Goal: Information Seeking & Learning: Learn about a topic

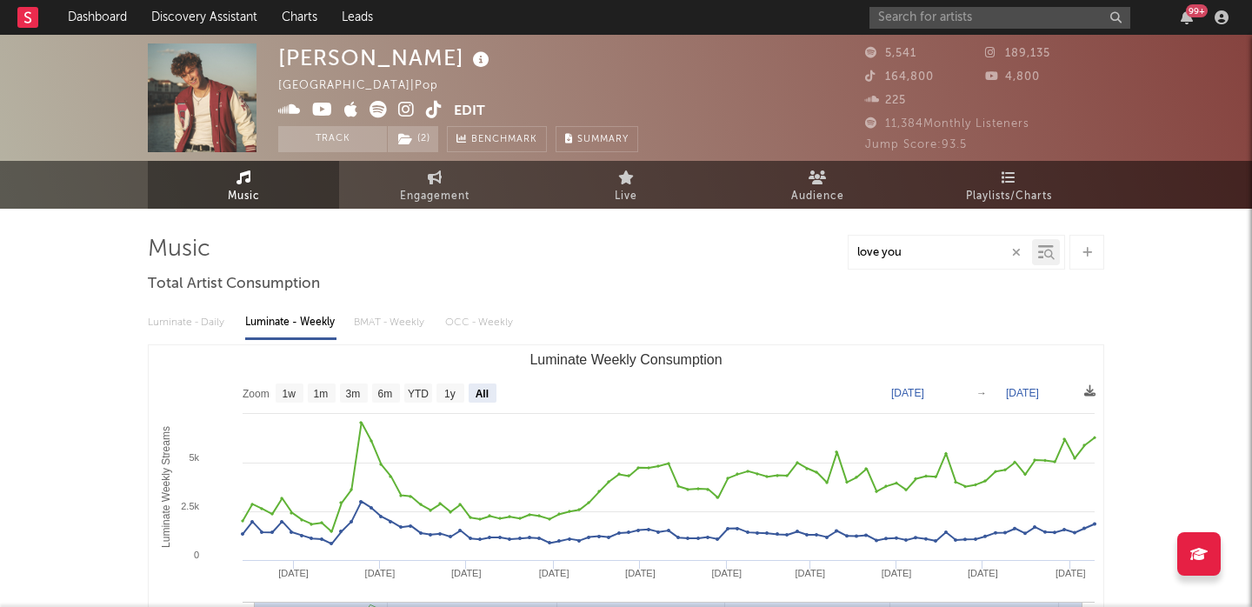
select select "All"
select select "1w"
click at [410, 107] on icon at bounding box center [406, 109] width 17 height 17
click at [240, 13] on link "Discovery Assistant" at bounding box center [204, 17] width 130 height 35
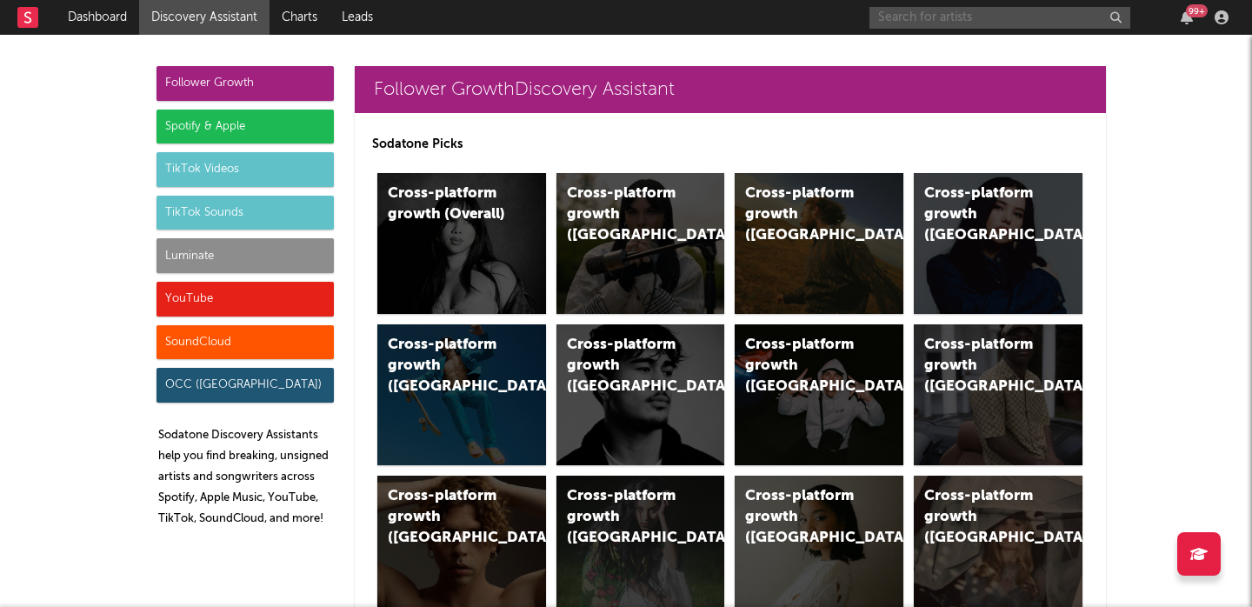
click at [905, 17] on input "text" at bounding box center [1000, 18] width 261 height 22
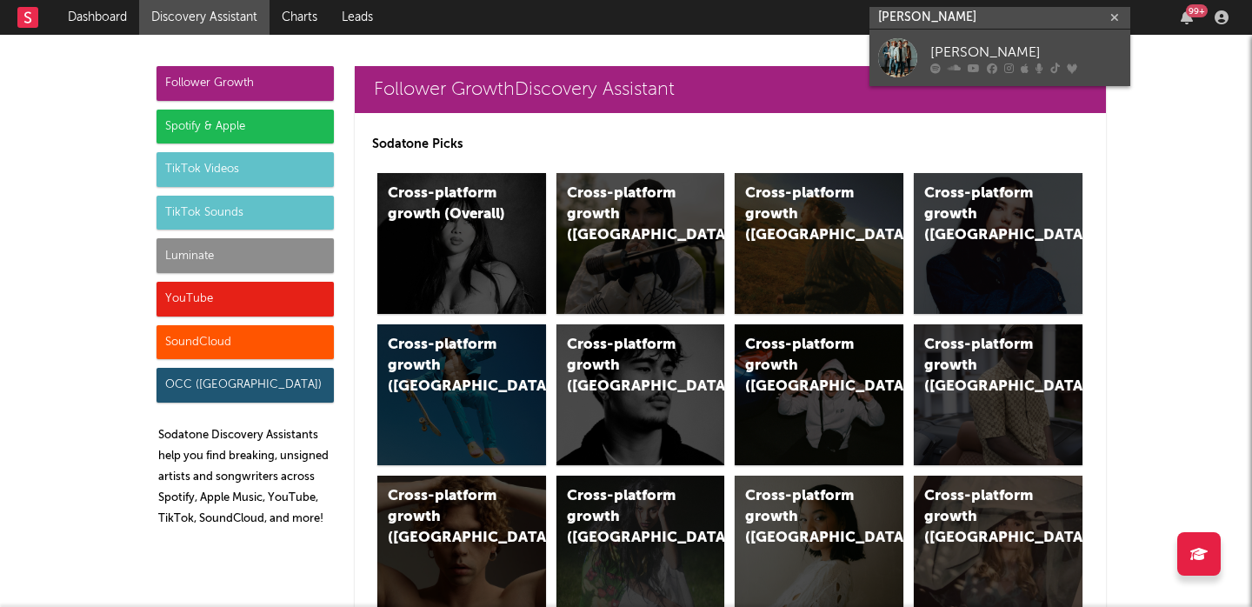
type input "[PERSON_NAME]"
click at [998, 37] on link "[PERSON_NAME]" at bounding box center [1000, 58] width 261 height 57
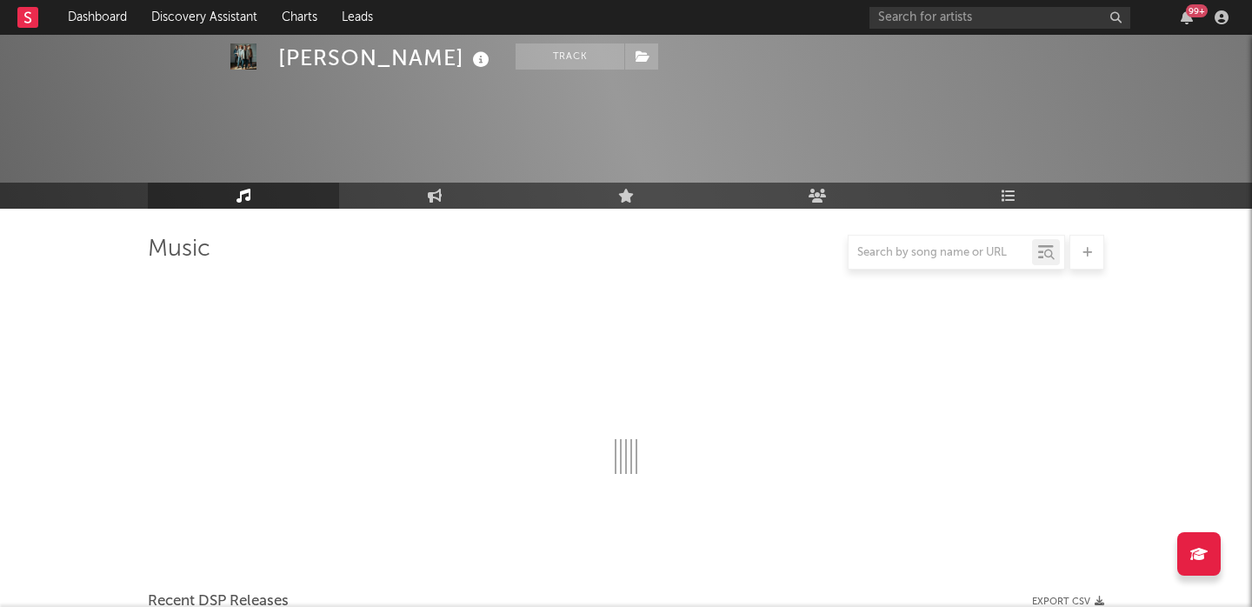
scroll to position [149, 0]
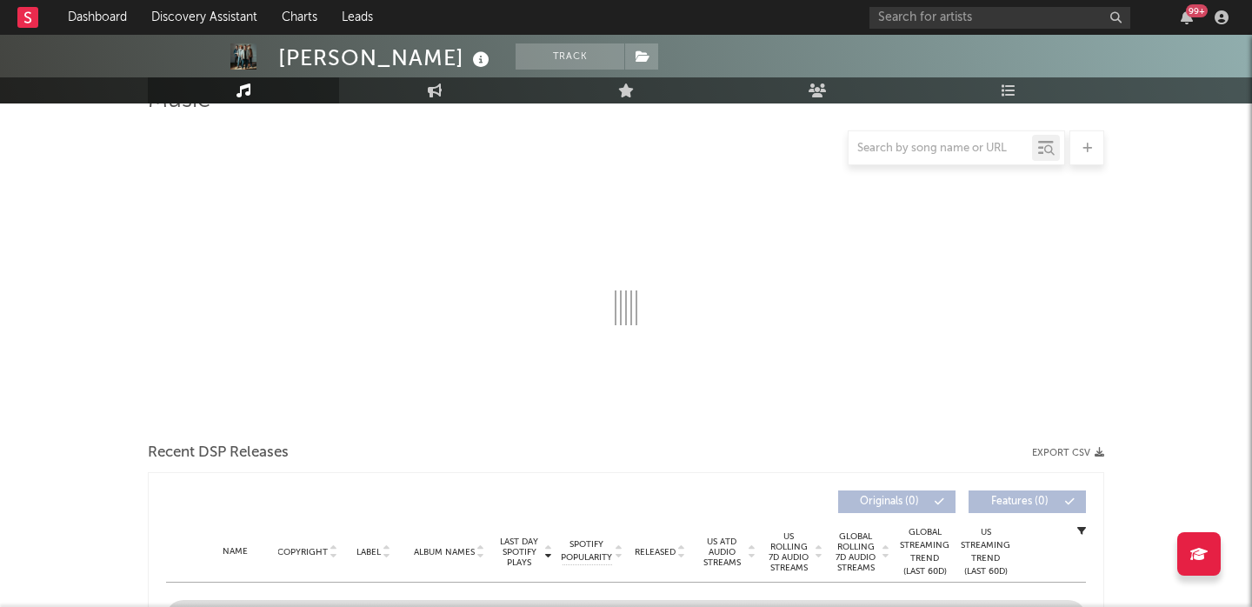
select select "6m"
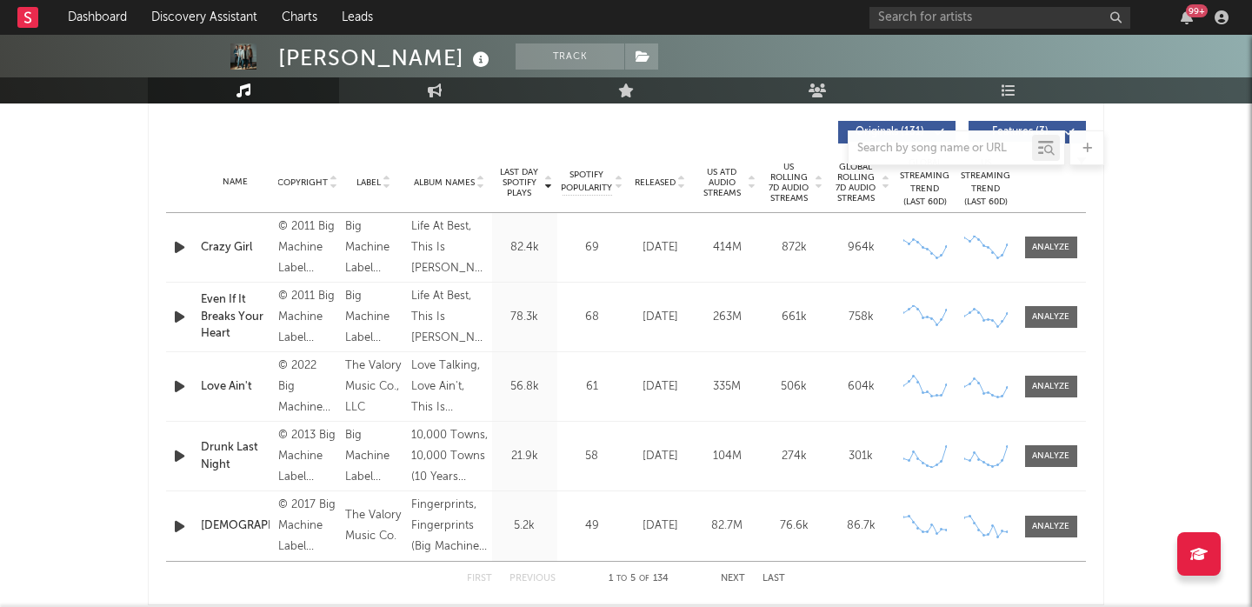
scroll to position [654, 0]
click at [178, 314] on icon "button" at bounding box center [179, 319] width 18 height 22
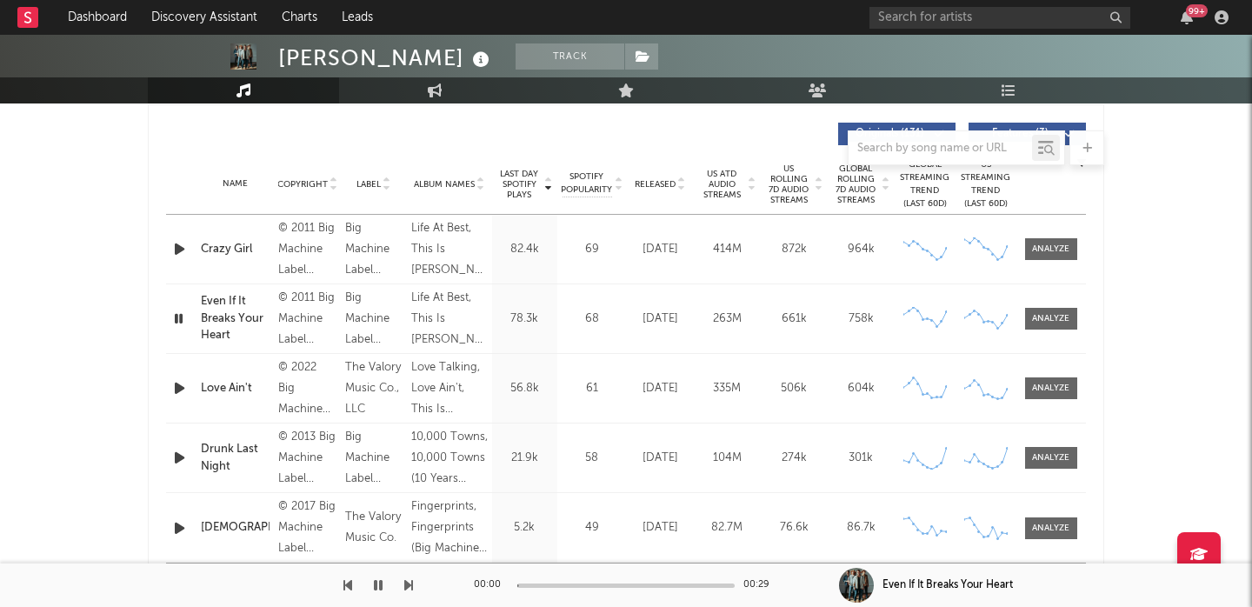
click at [189, 391] on div at bounding box center [181, 388] width 22 height 22
click at [174, 390] on icon "button" at bounding box center [179, 388] width 18 height 22
click at [1048, 392] on div at bounding box center [1050, 388] width 37 height 13
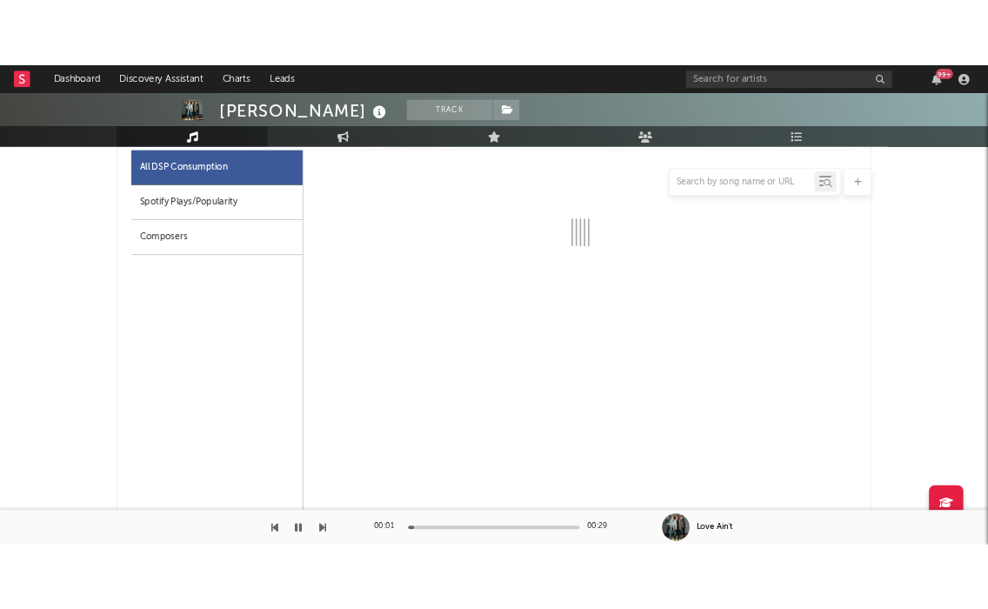
scroll to position [973, 0]
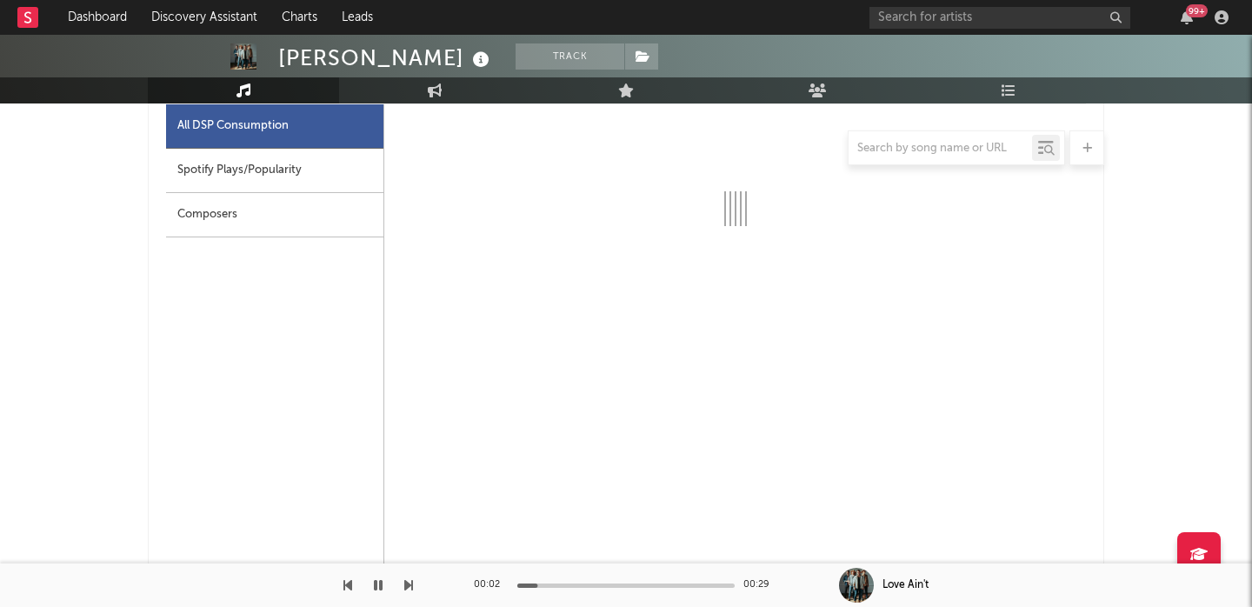
select select "6m"
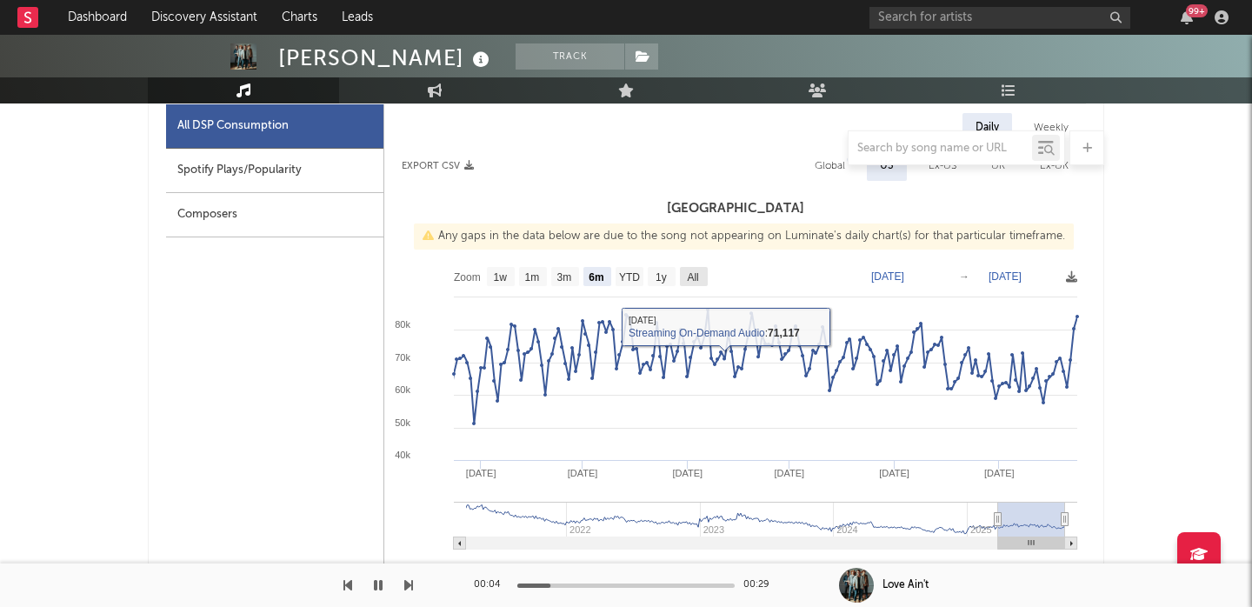
click at [690, 274] on text "All" at bounding box center [692, 277] width 11 height 12
select select "All"
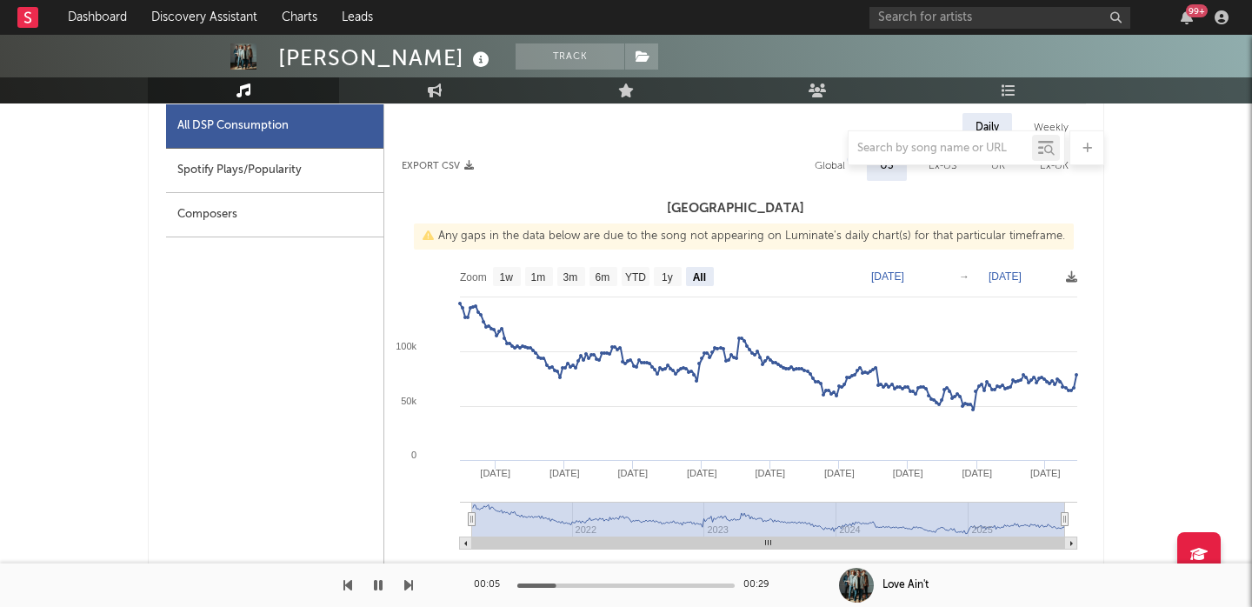
click at [844, 156] on div at bounding box center [626, 147] width 957 height 35
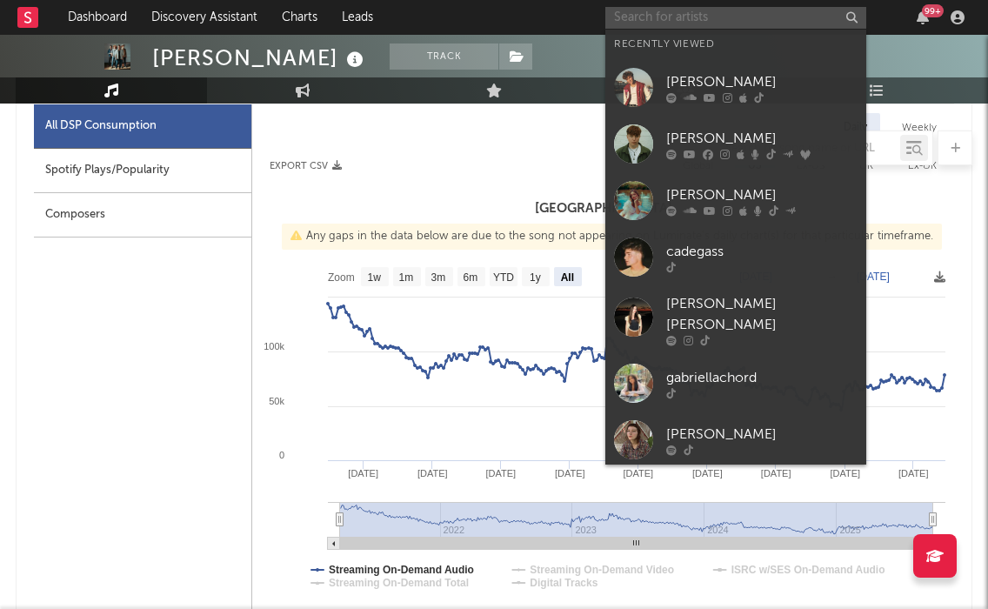
click at [660, 19] on input "text" at bounding box center [735, 18] width 261 height 22
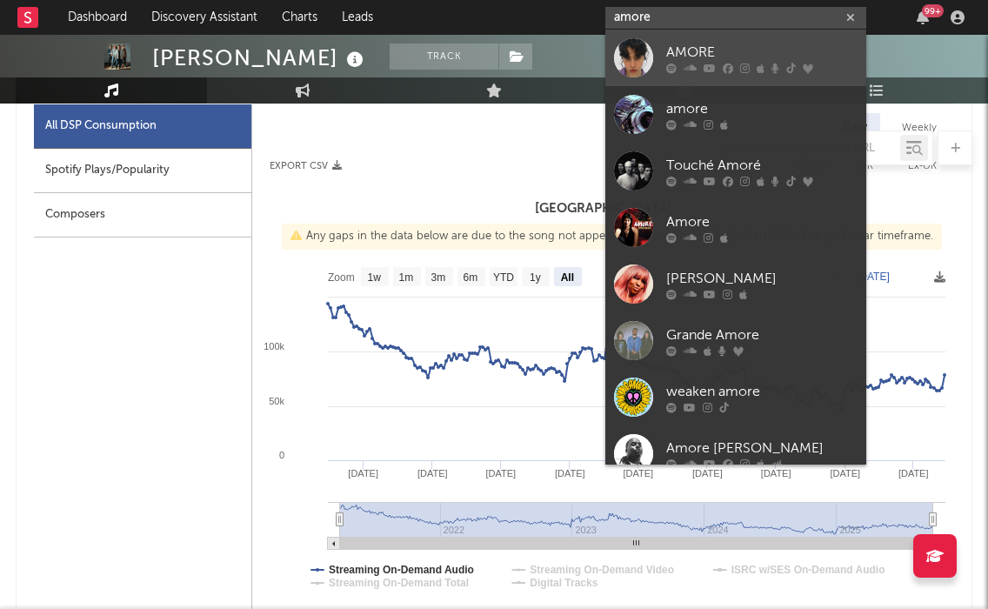
type input "amore"
click at [723, 48] on div "AMORE" at bounding box center [761, 52] width 191 height 21
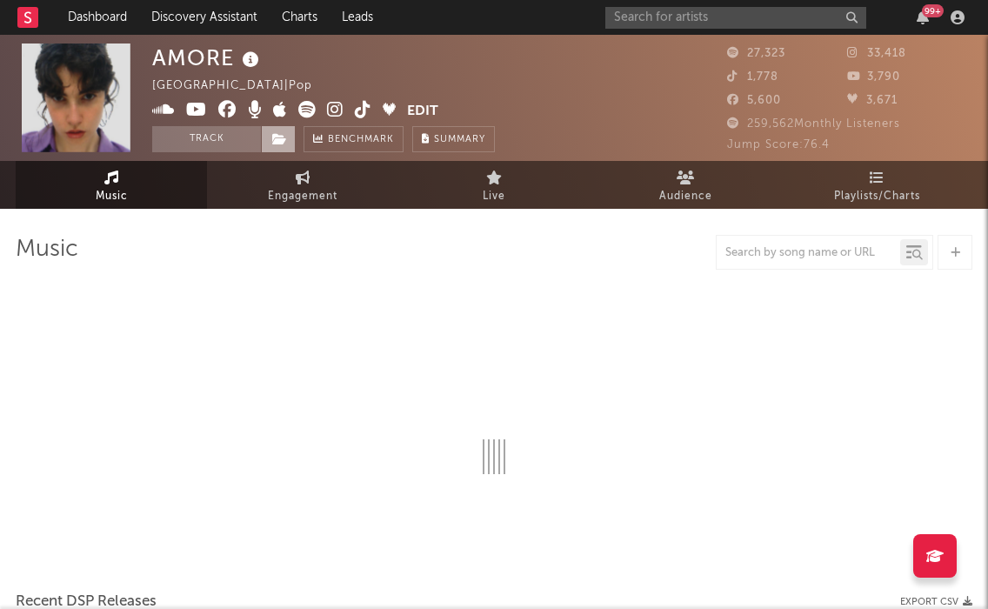
click at [277, 144] on icon at bounding box center [279, 139] width 15 height 12
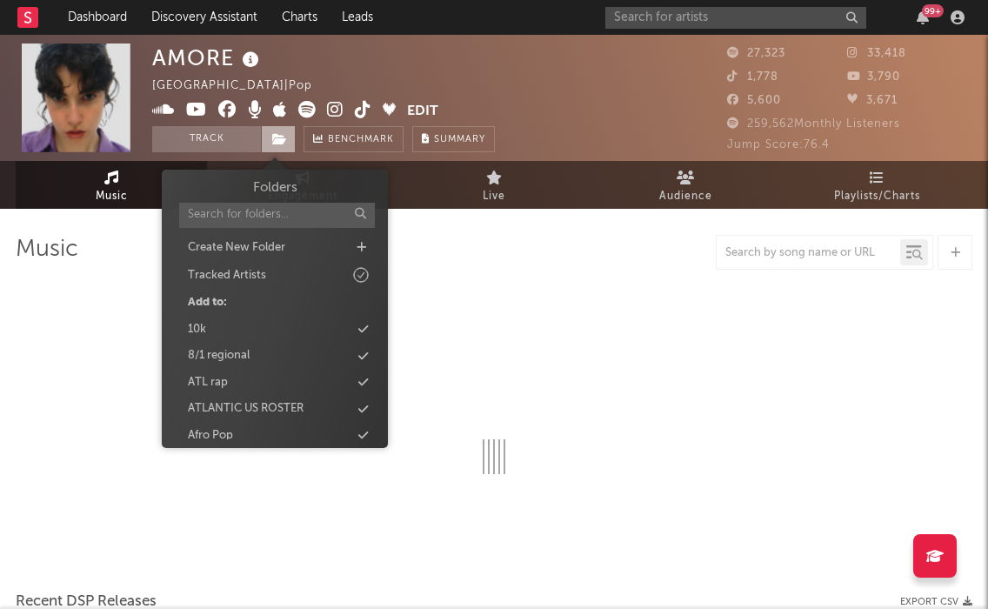
select select "6m"
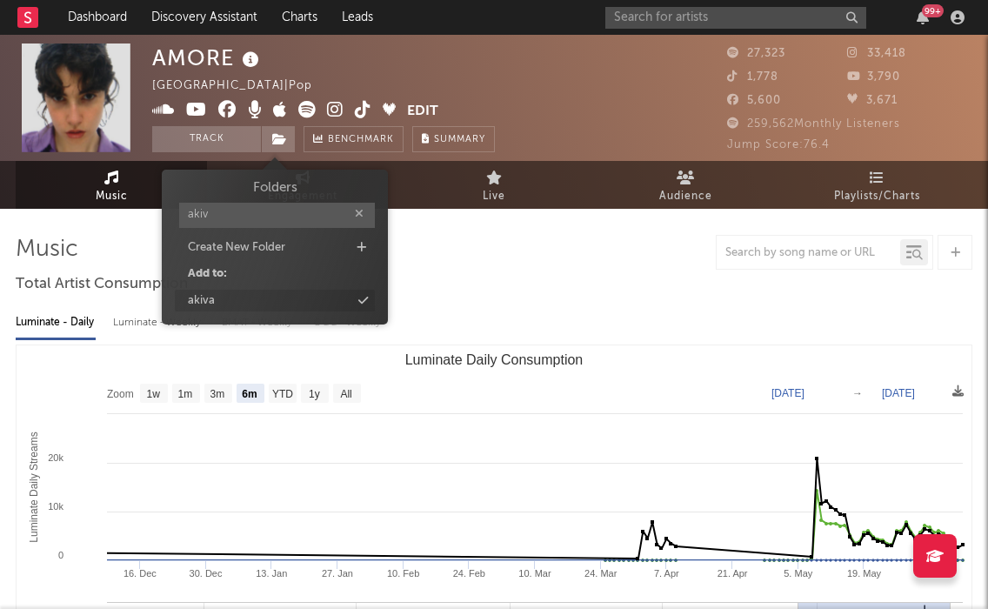
type input "akiv"
click at [293, 298] on div "akiva" at bounding box center [275, 301] width 200 height 23
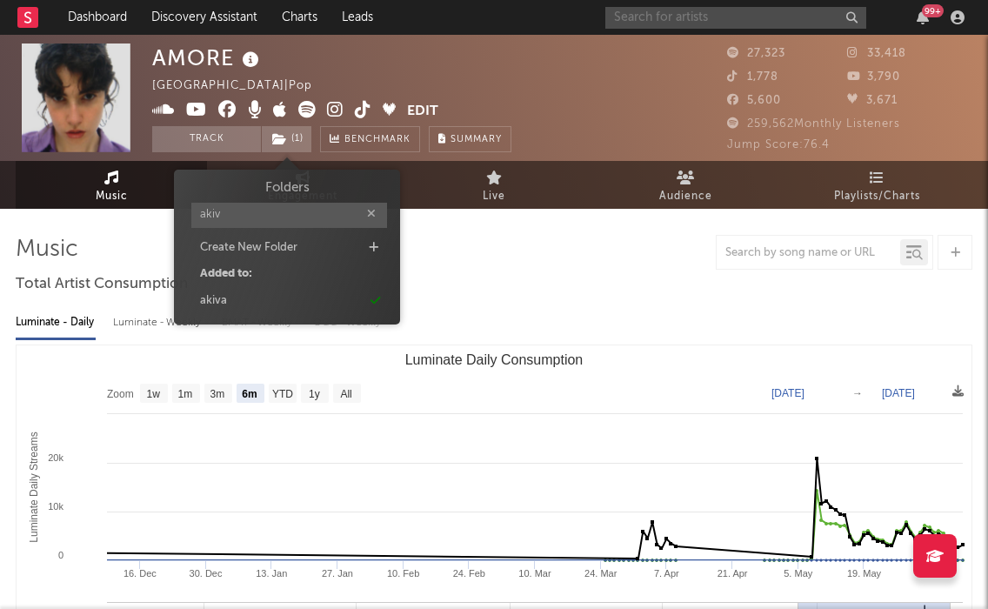
click at [700, 25] on input "text" at bounding box center [735, 18] width 261 height 22
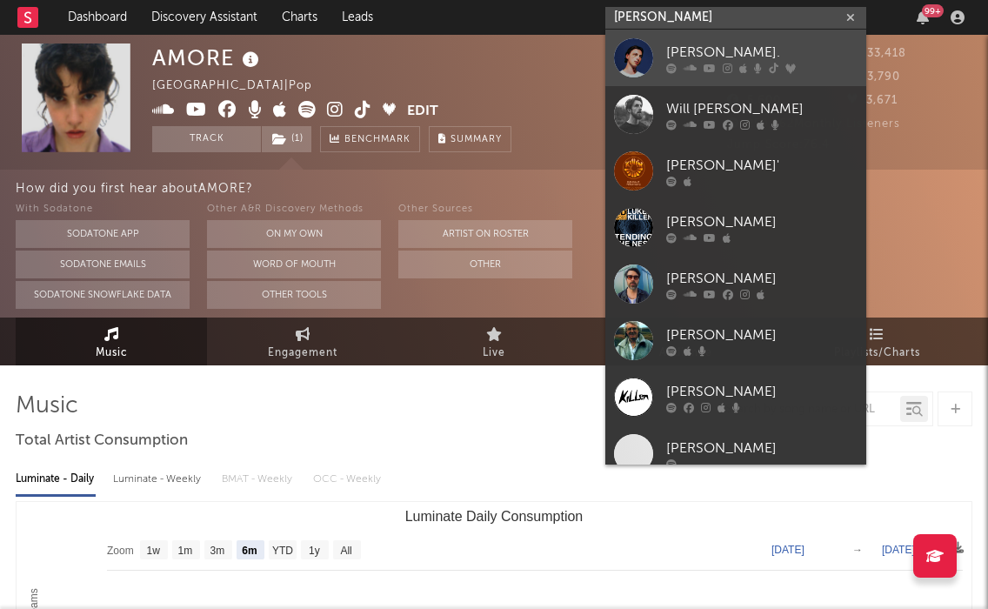
type input "[PERSON_NAME]"
click at [698, 57] on div "[PERSON_NAME]." at bounding box center [761, 52] width 191 height 21
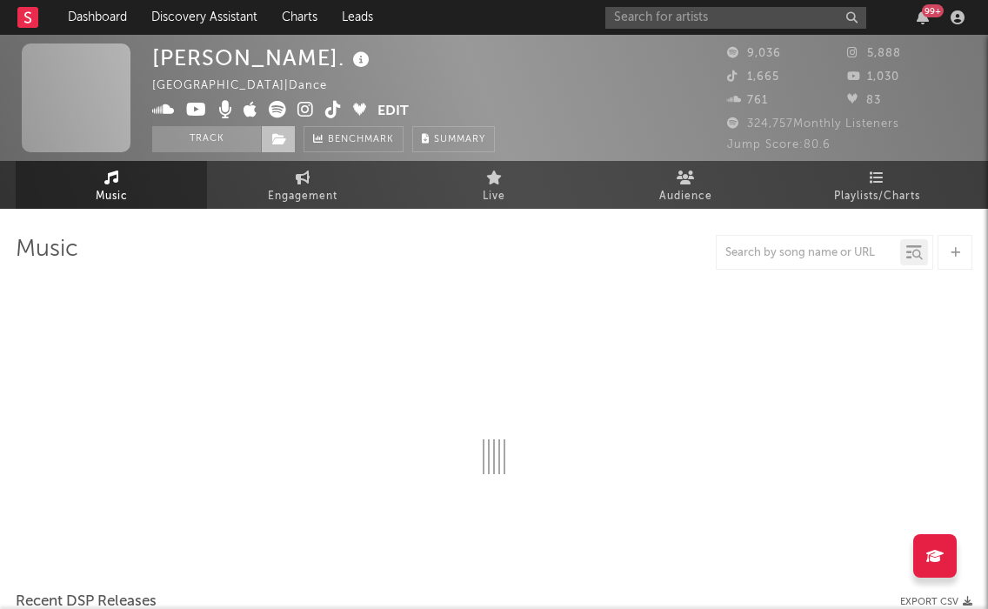
select select "6m"
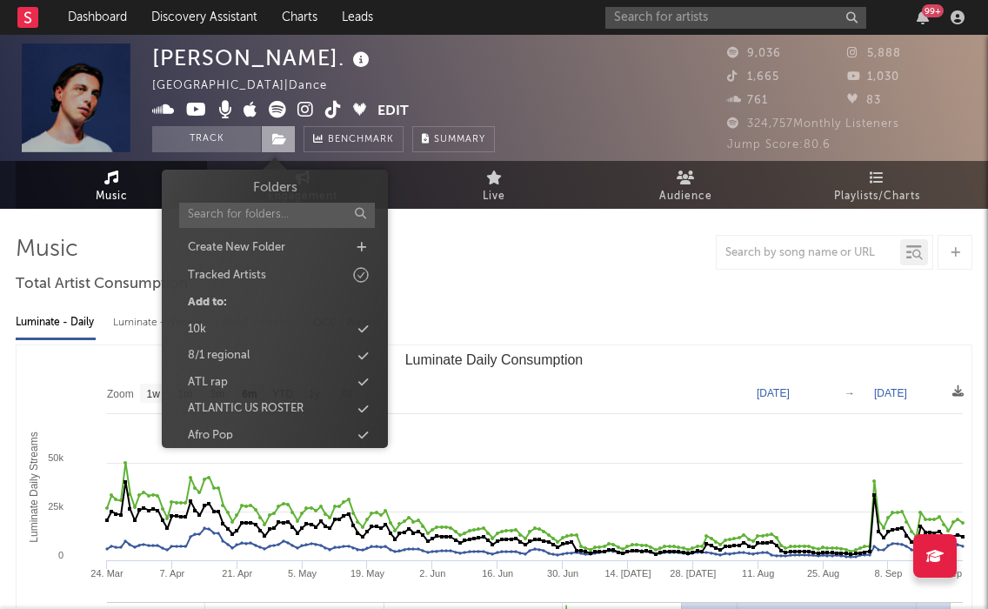
click at [282, 143] on icon at bounding box center [279, 139] width 15 height 12
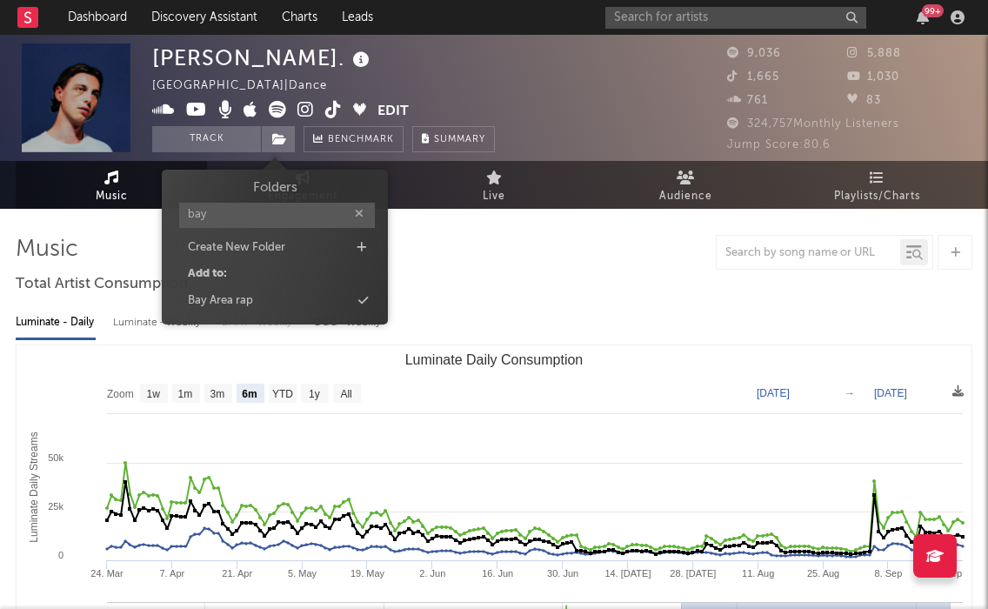
type input "bay"
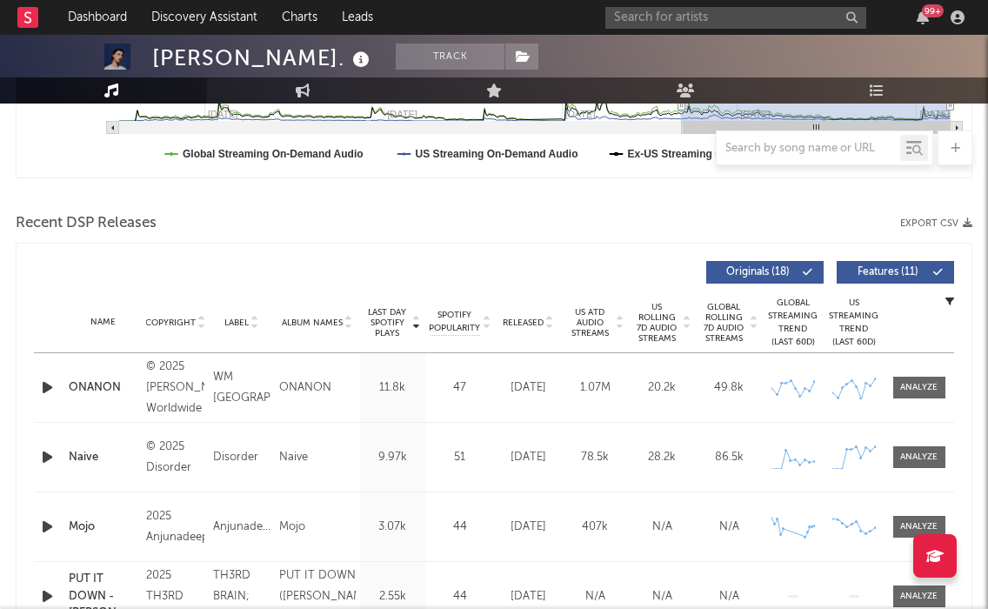
scroll to position [517, 0]
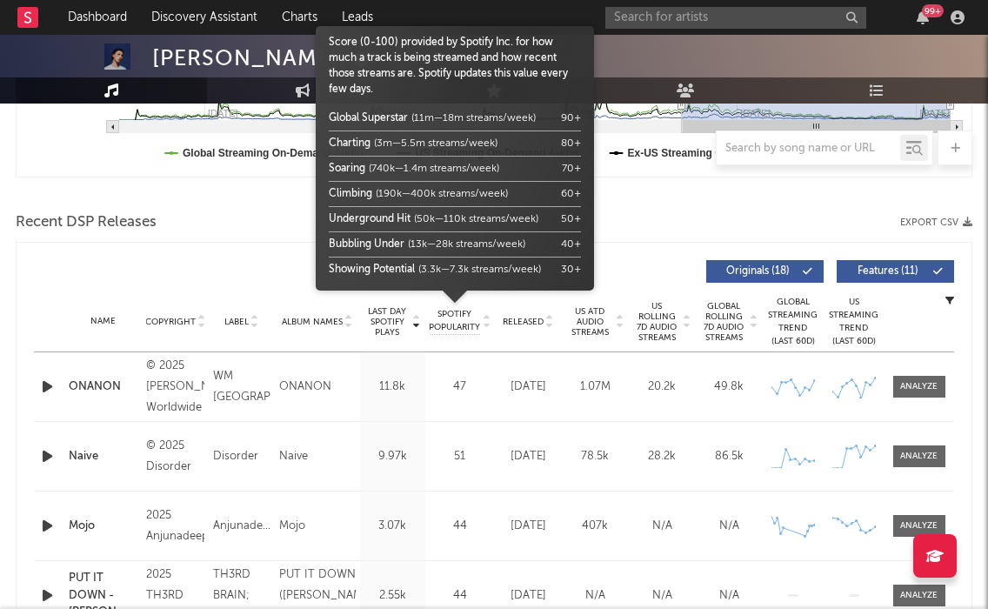
click at [519, 319] on span "Released" at bounding box center [523, 322] width 41 height 10
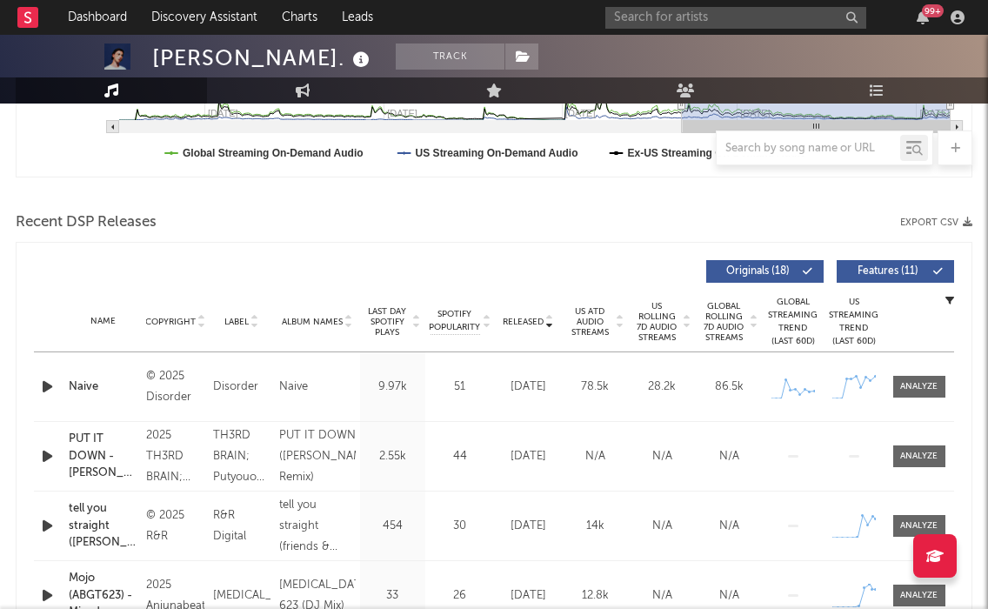
click at [882, 274] on span "Features ( 11 )" at bounding box center [888, 271] width 80 height 10
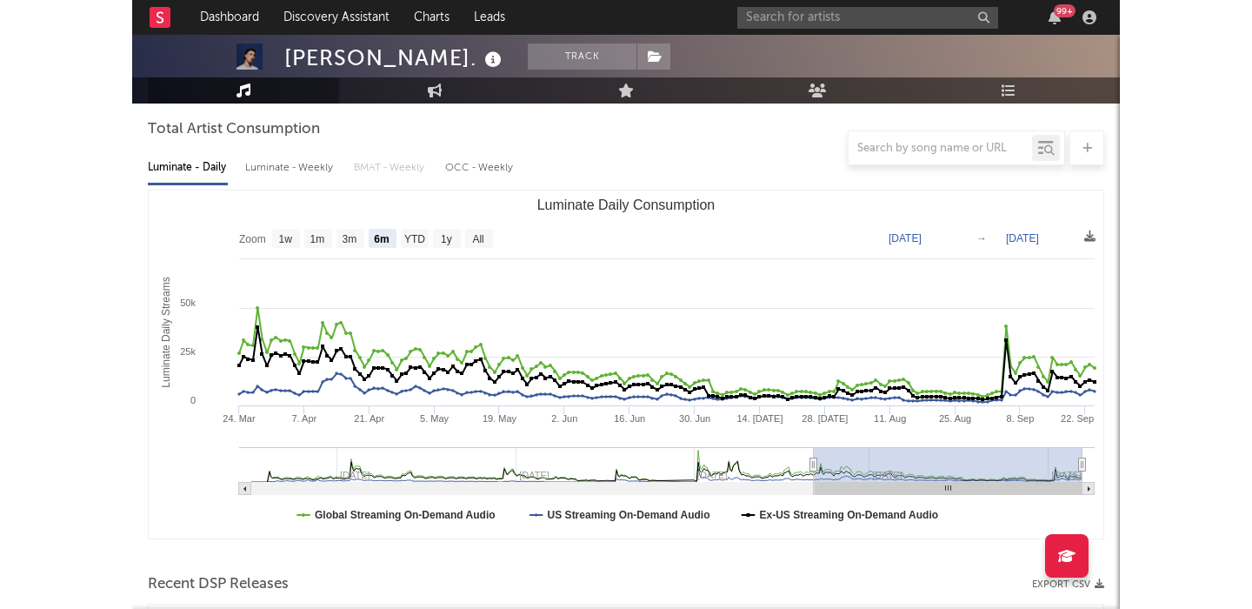
scroll to position [0, 0]
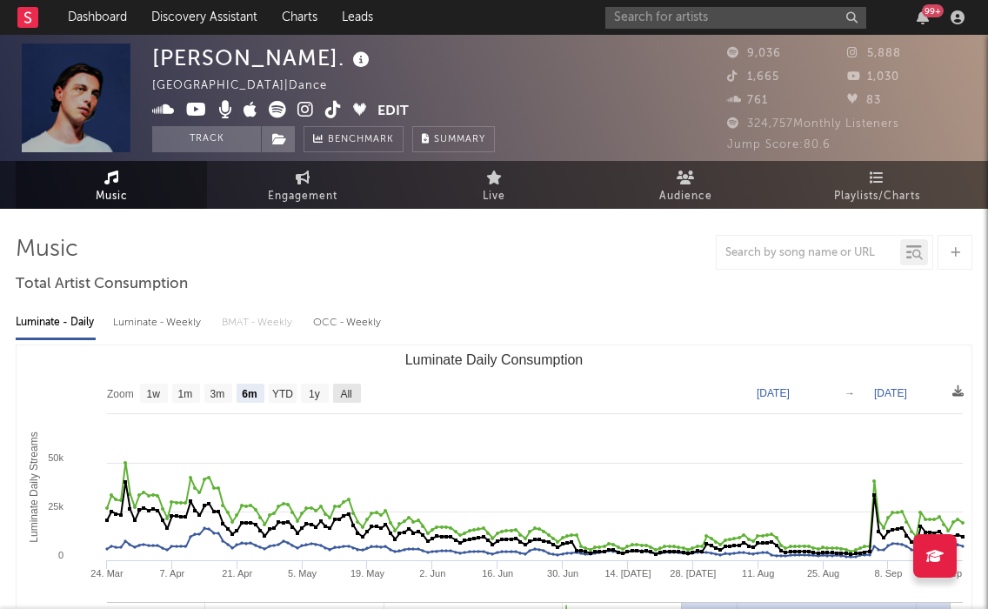
click at [356, 396] on rect "Luminate Daily Consumption" at bounding box center [347, 393] width 28 height 19
select select "All"
type input "[DATE]"
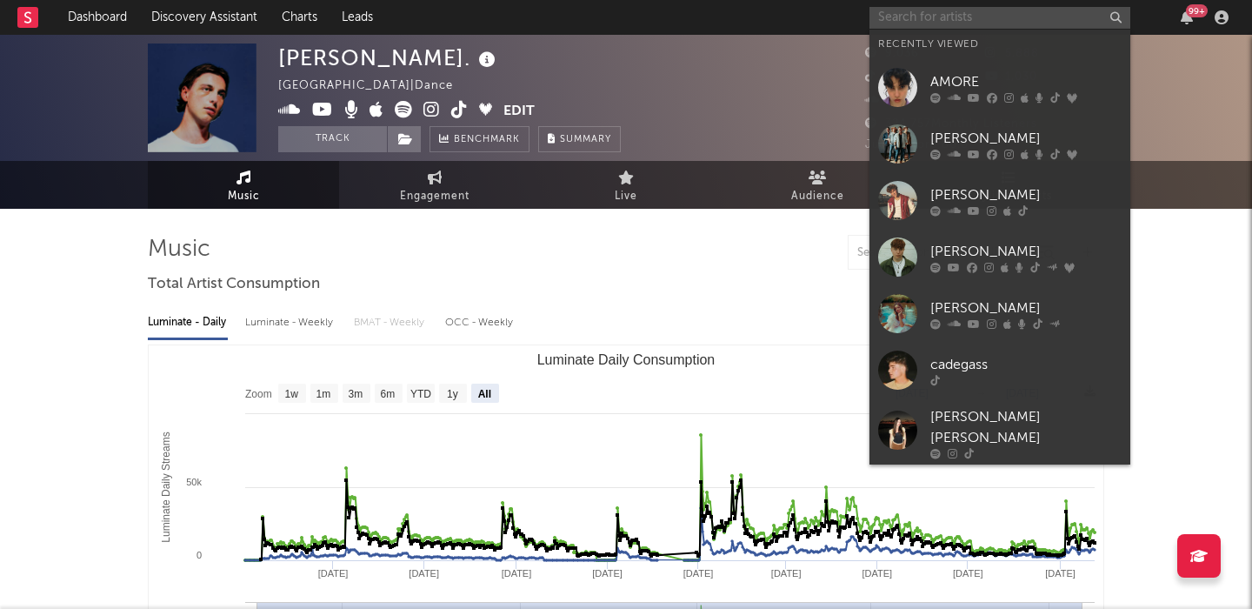
click at [937, 25] on input "text" at bounding box center [1000, 18] width 261 height 22
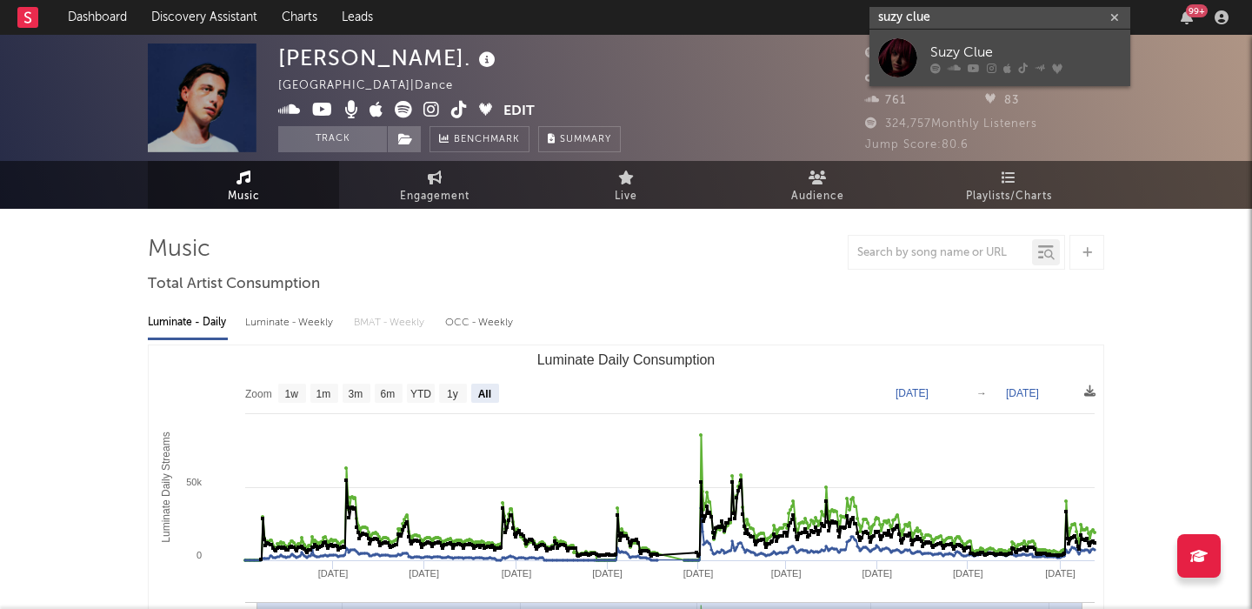
type input "suzy clue"
click at [1024, 48] on div "Suzy Clue" at bounding box center [1025, 52] width 191 height 21
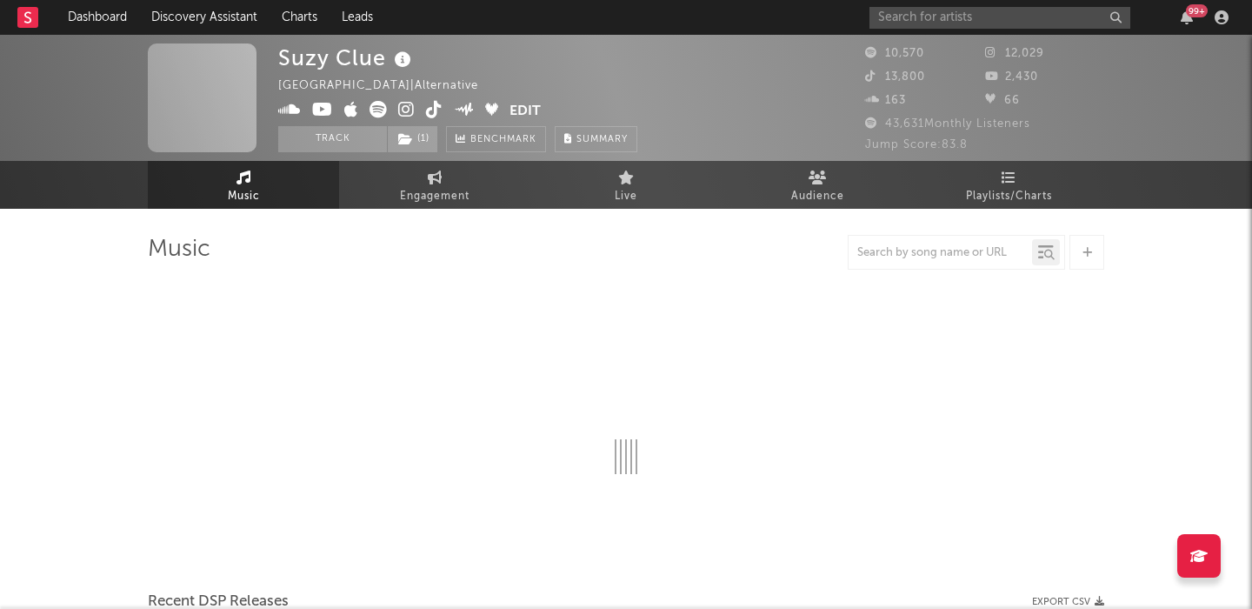
select select "6m"
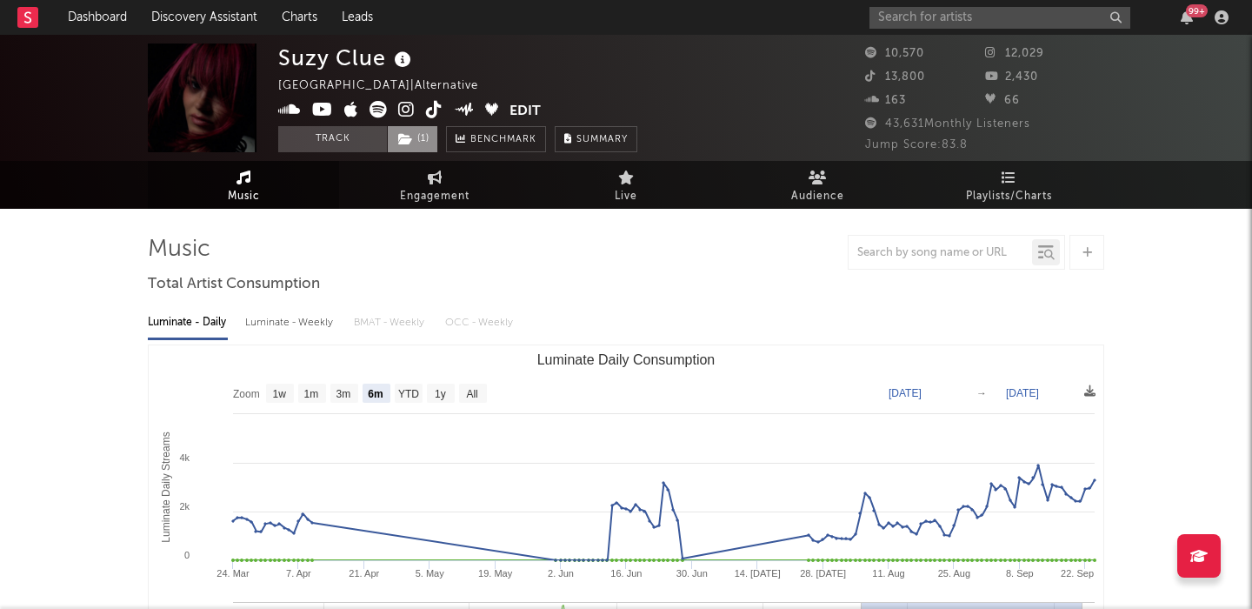
click at [414, 145] on span "( 1 )" at bounding box center [412, 139] width 51 height 26
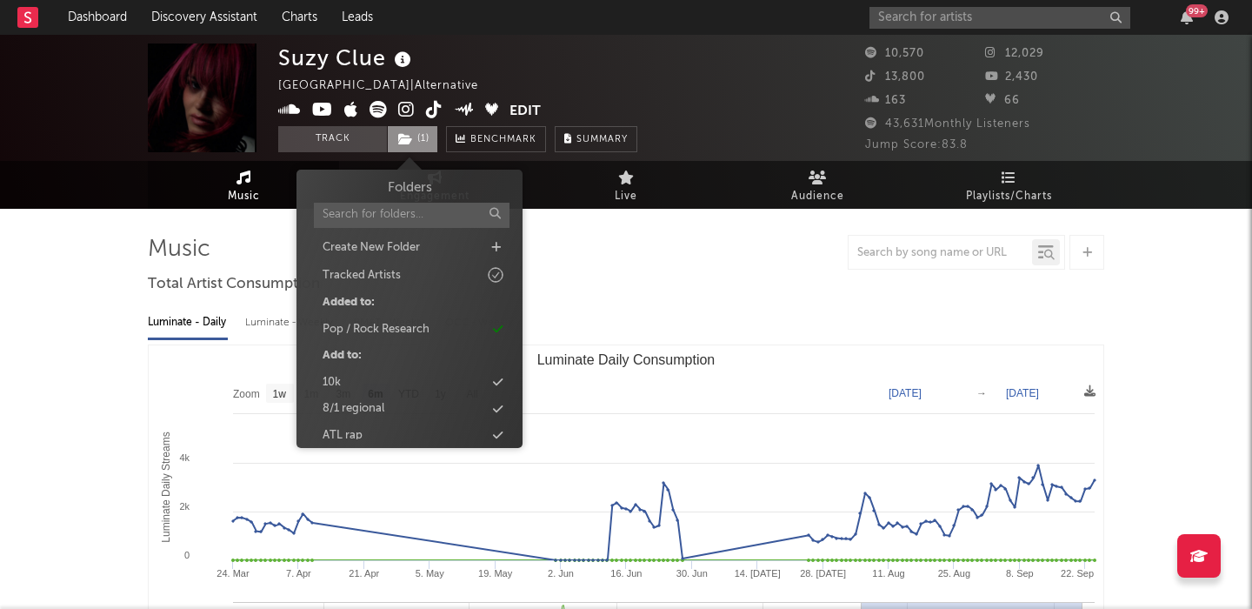
click at [414, 145] on span "( 1 )" at bounding box center [412, 139] width 51 height 26
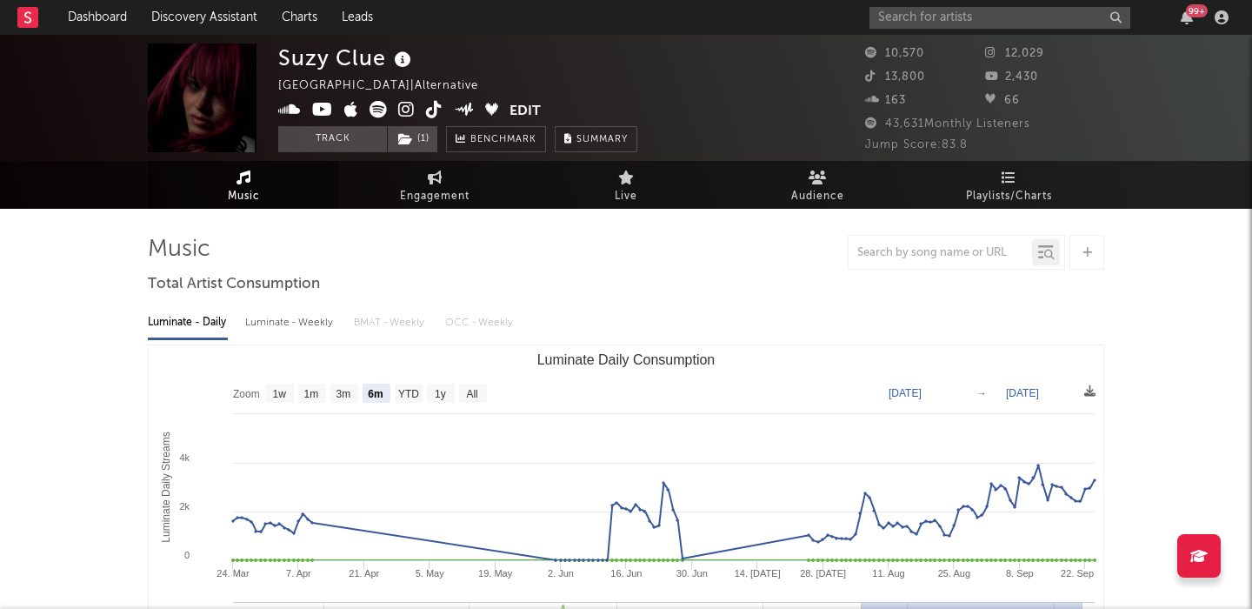
click at [407, 112] on icon at bounding box center [406, 109] width 17 height 17
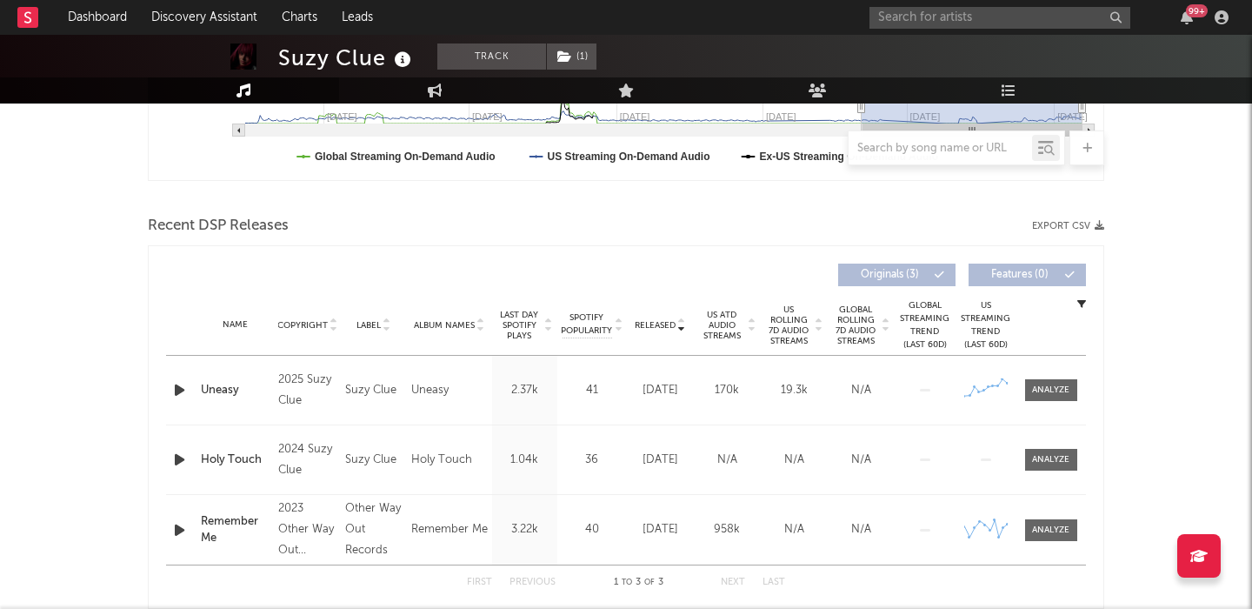
scroll to position [551, 0]
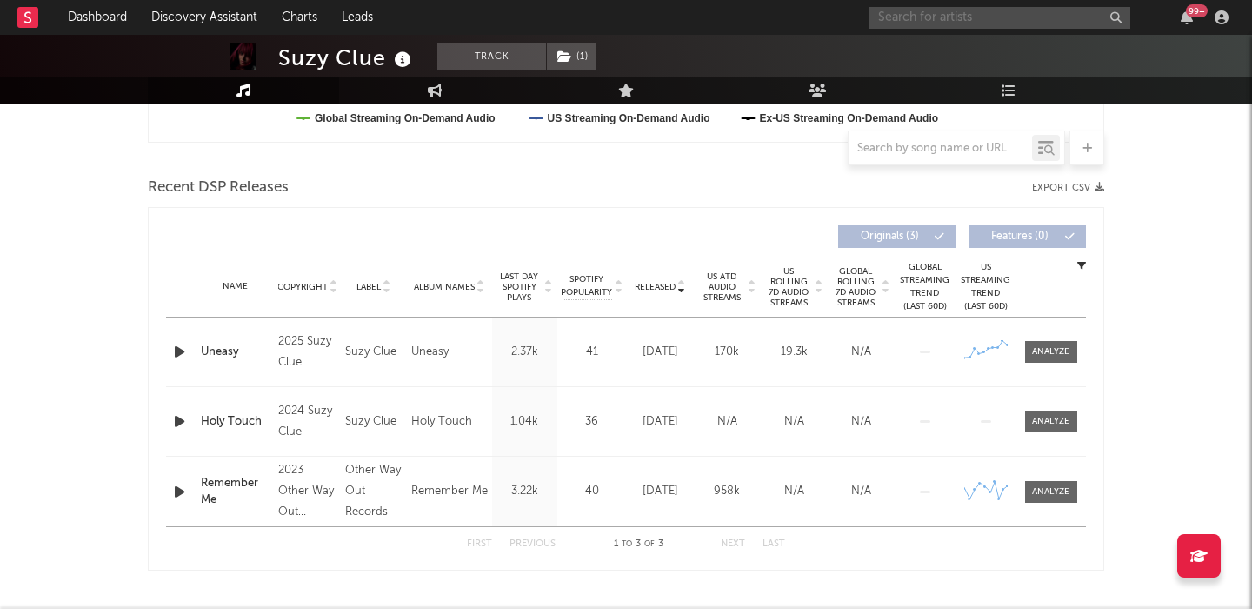
click at [889, 18] on input "text" at bounding box center [1000, 18] width 261 height 22
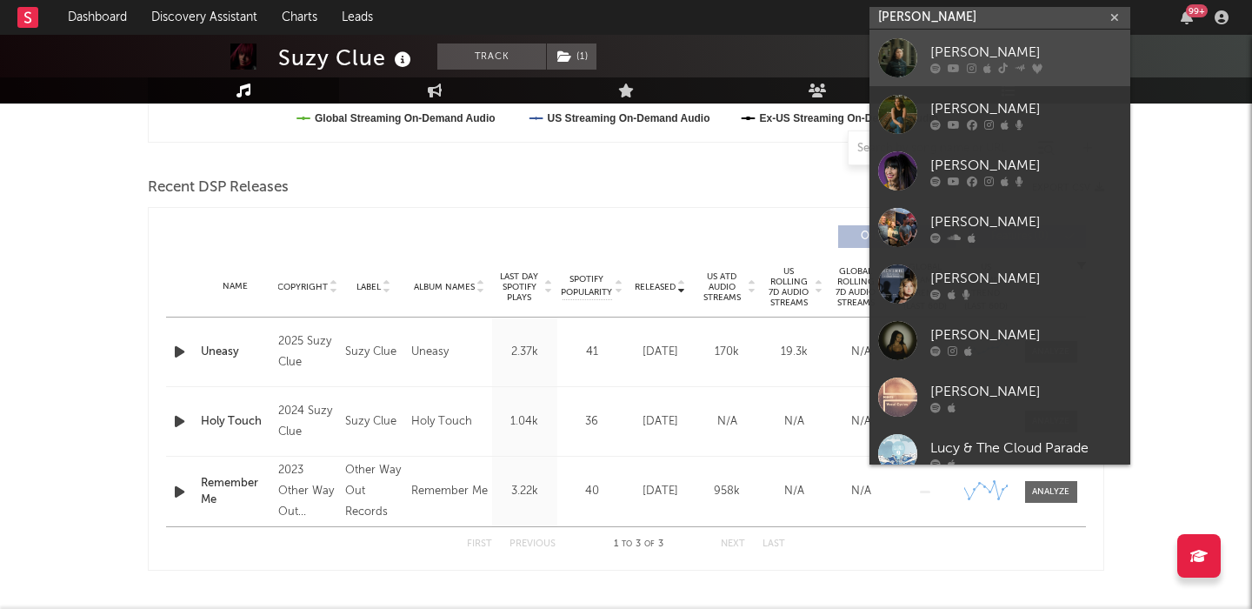
type input "[PERSON_NAME]"
click at [906, 45] on div at bounding box center [897, 57] width 39 height 39
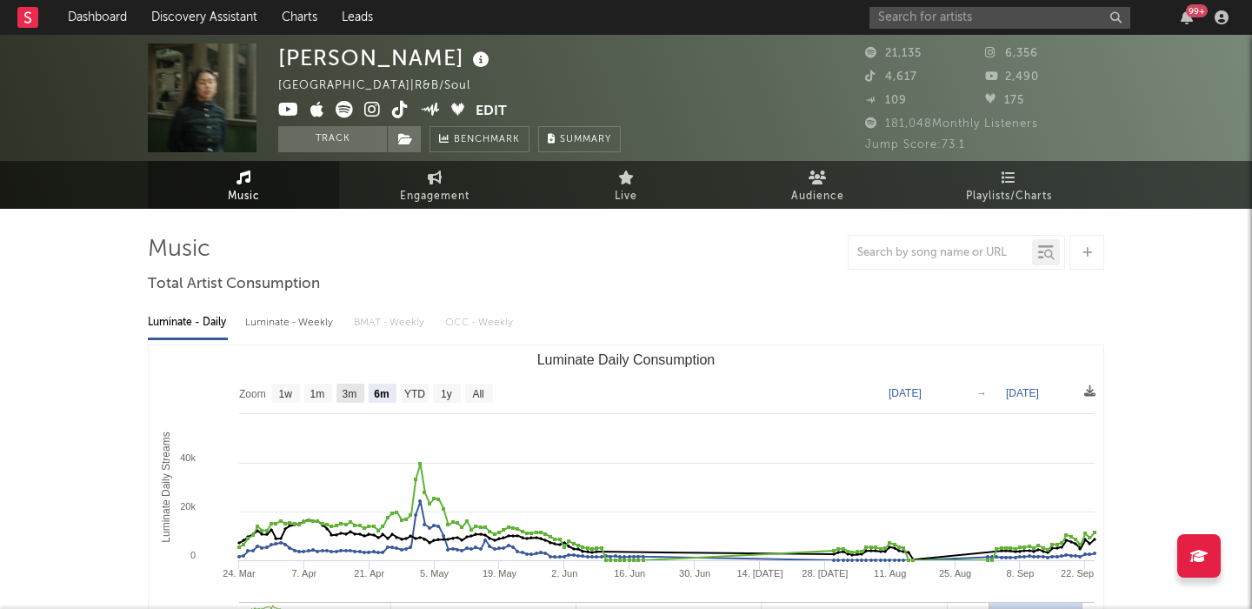
click at [350, 391] on text "3m" at bounding box center [350, 394] width 15 height 12
select select "3m"
type input "[DATE]"
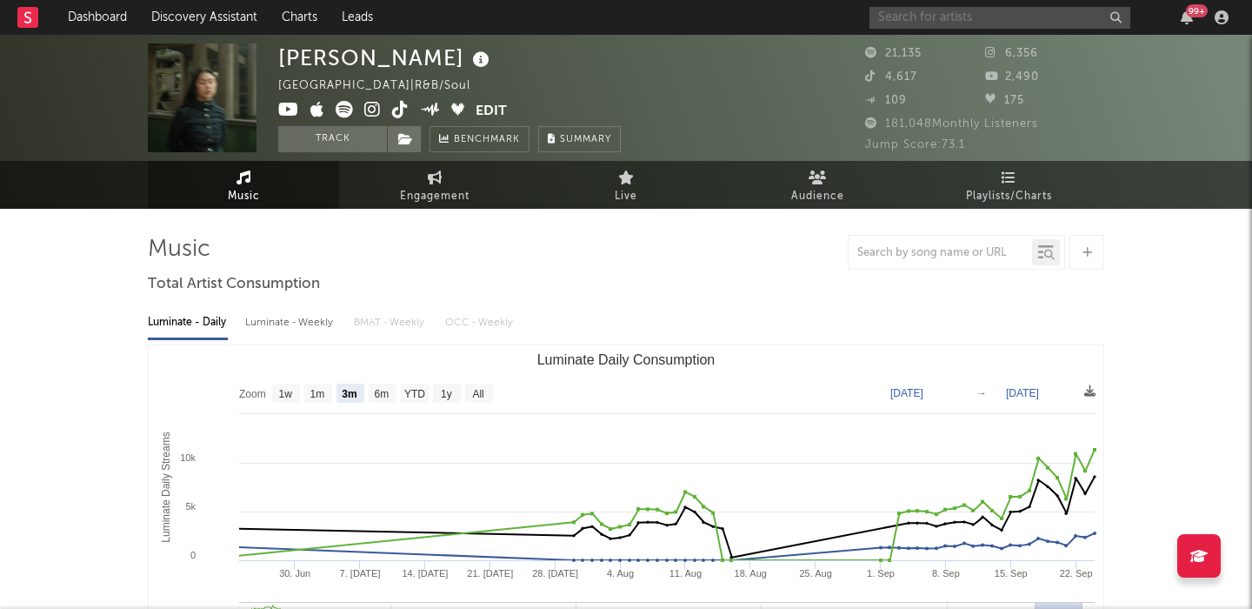
click at [940, 16] on input "text" at bounding box center [1000, 18] width 261 height 22
type input "boylife"
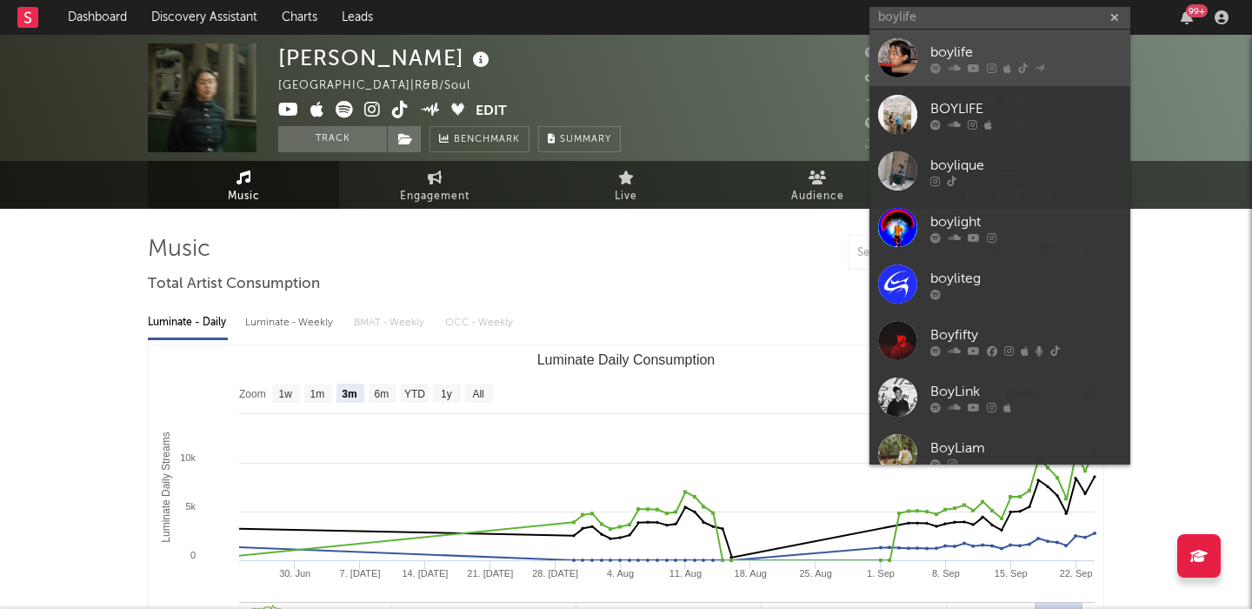
click at [1019, 51] on div "boylife" at bounding box center [1025, 52] width 191 height 21
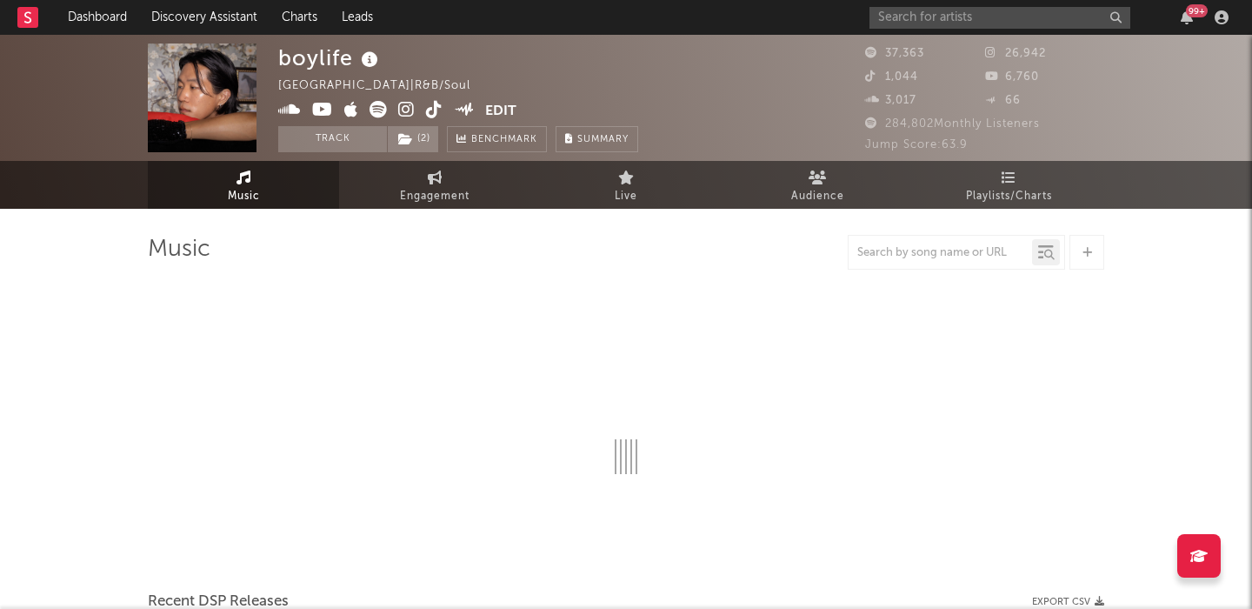
select select "6m"
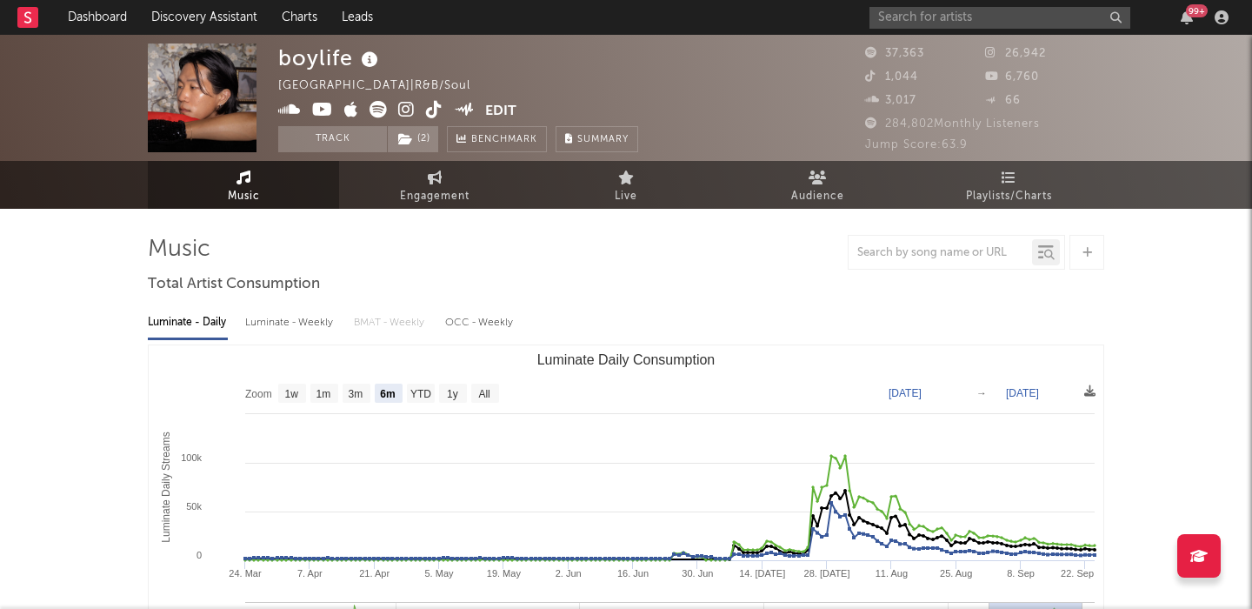
click at [307, 315] on div "Luminate - Weekly" at bounding box center [290, 323] width 91 height 30
select select "6m"
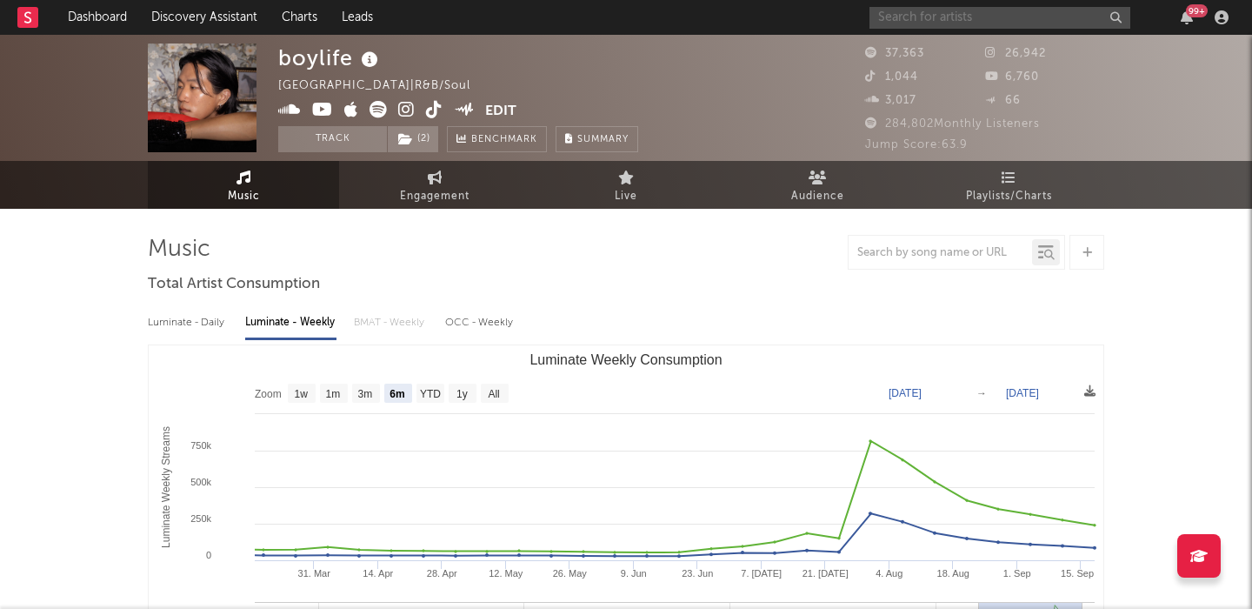
click at [892, 23] on input "text" at bounding box center [1000, 18] width 261 height 22
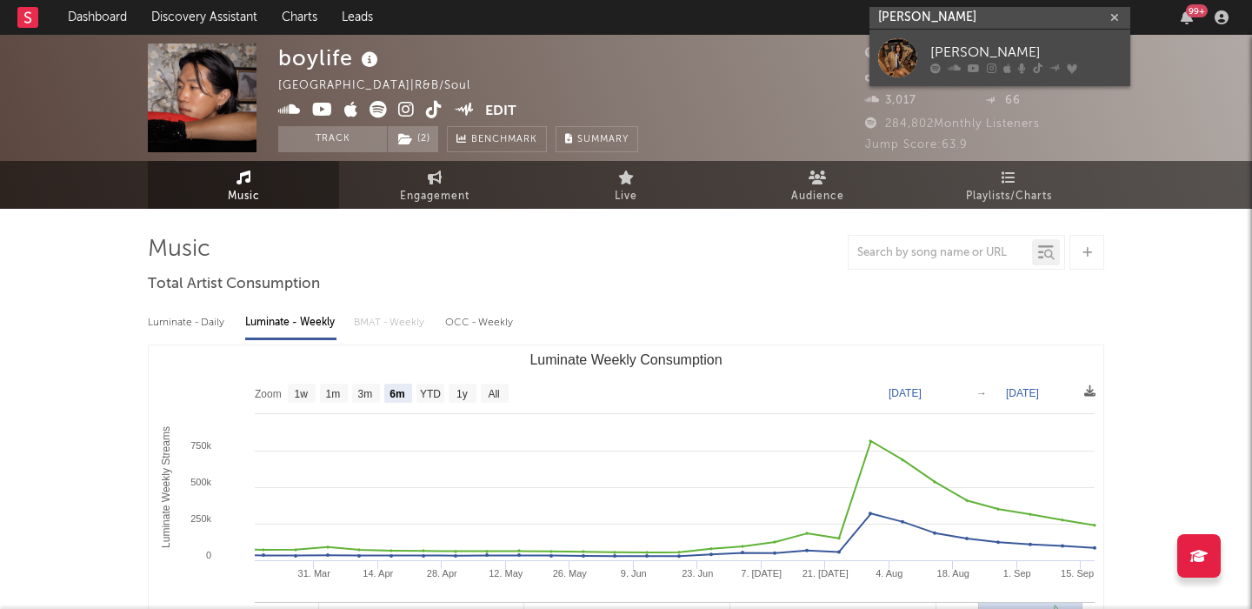
type input "[PERSON_NAME]"
click at [941, 51] on div "[PERSON_NAME]" at bounding box center [1025, 52] width 191 height 21
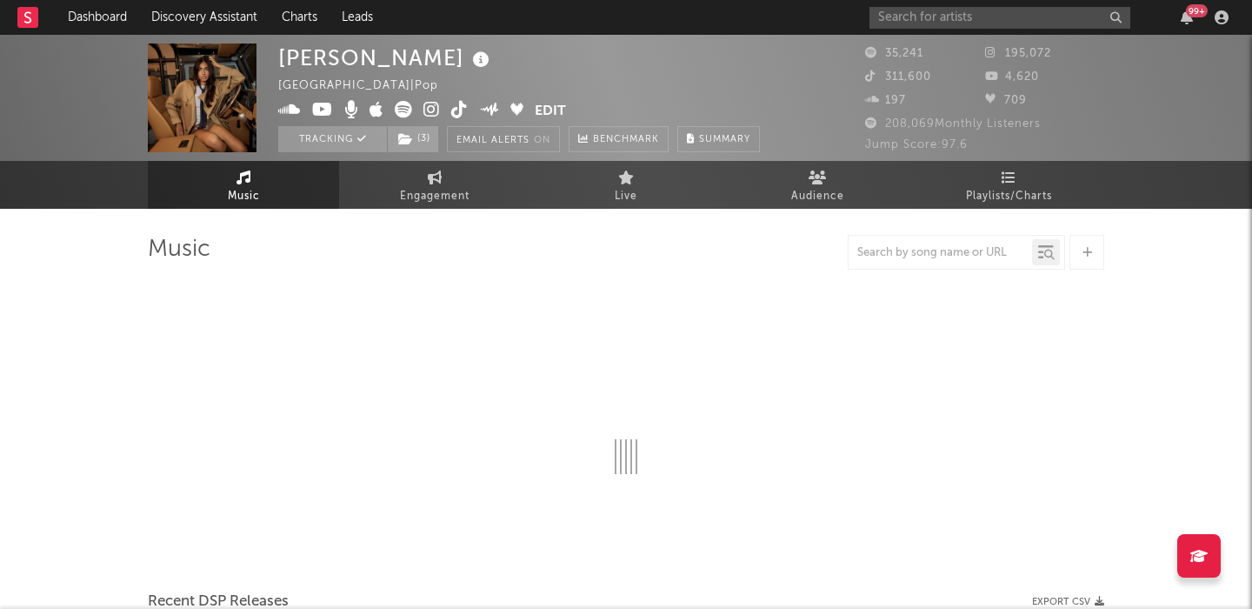
select select "6m"
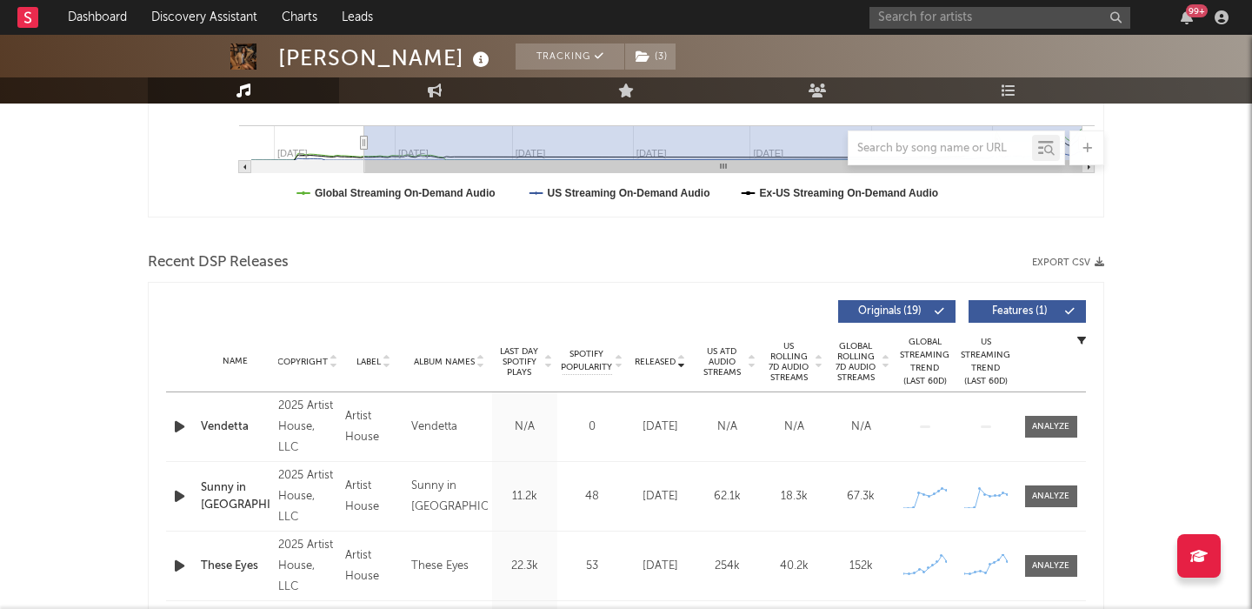
scroll to position [501, 0]
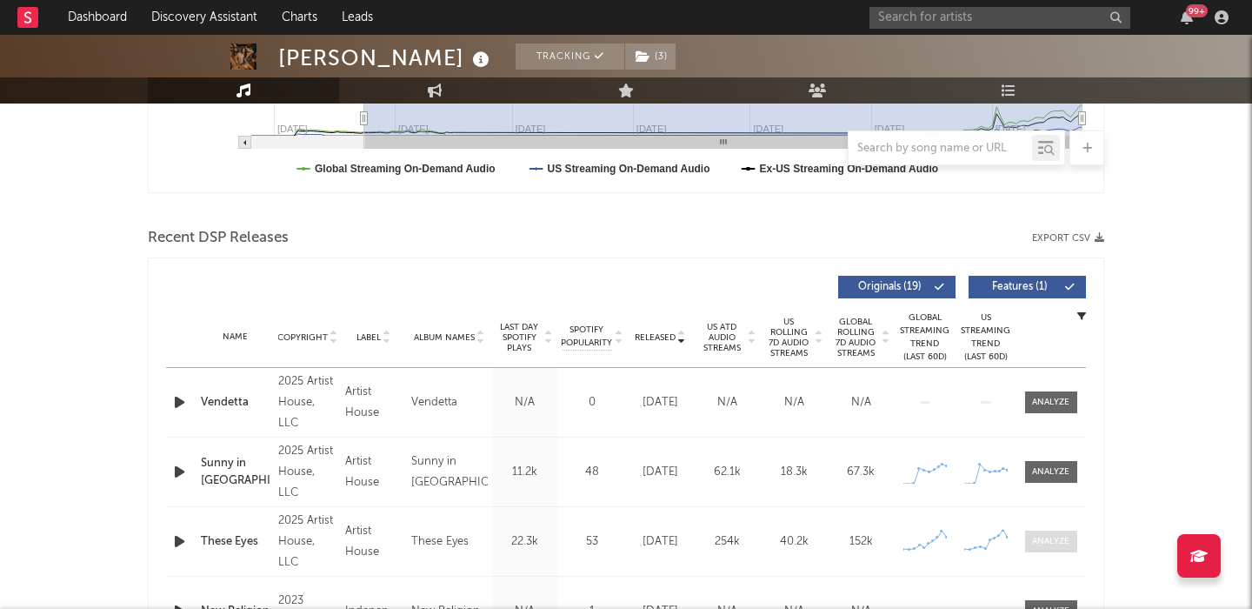
click at [1054, 540] on div at bounding box center [1050, 541] width 37 height 13
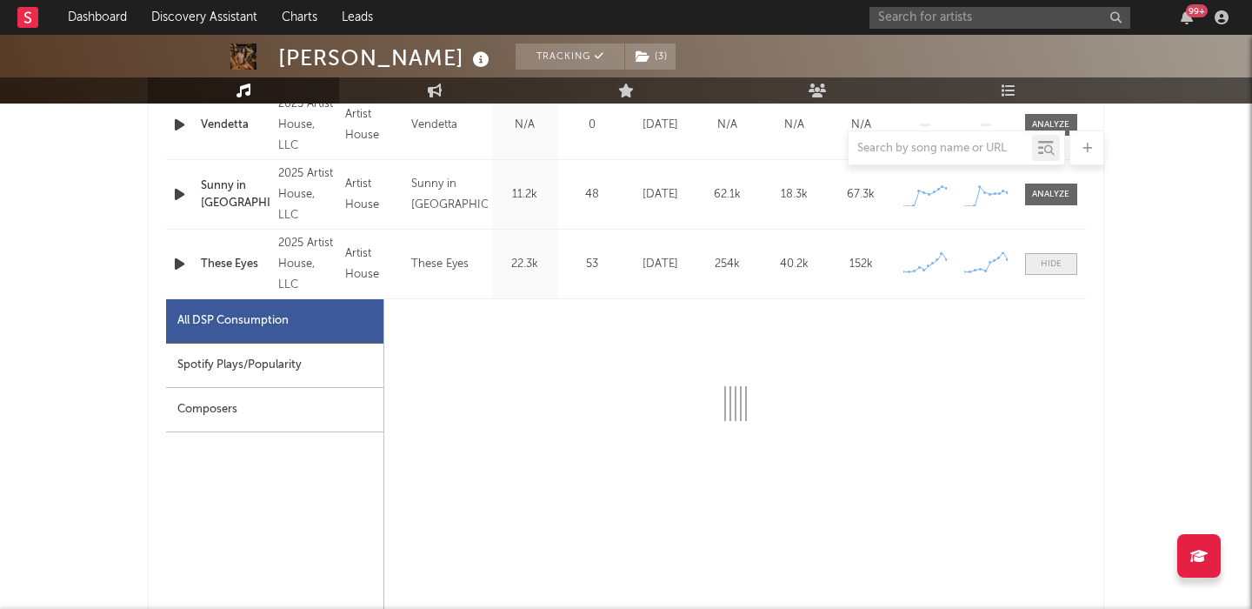
scroll to position [798, 0]
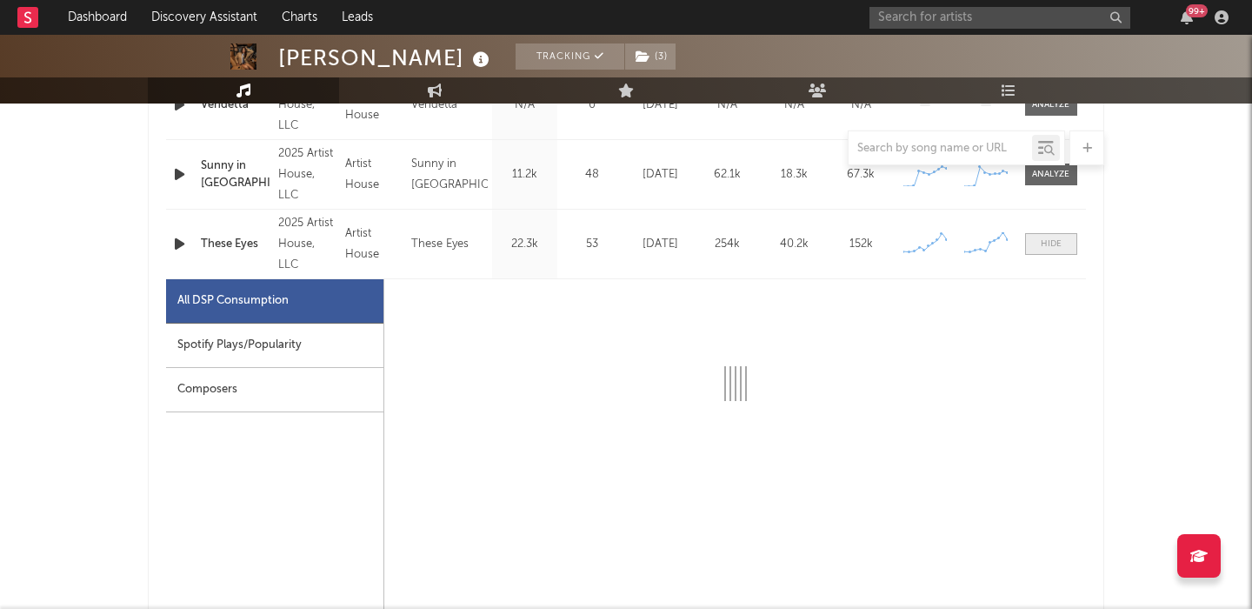
select select "6m"
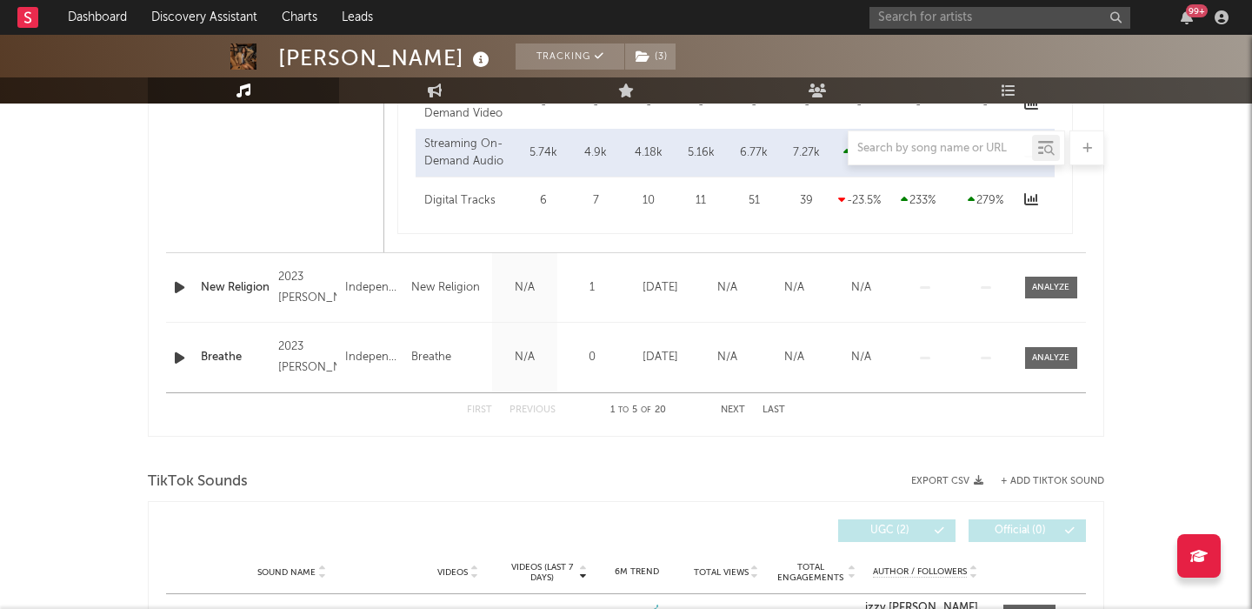
scroll to position [1759, 0]
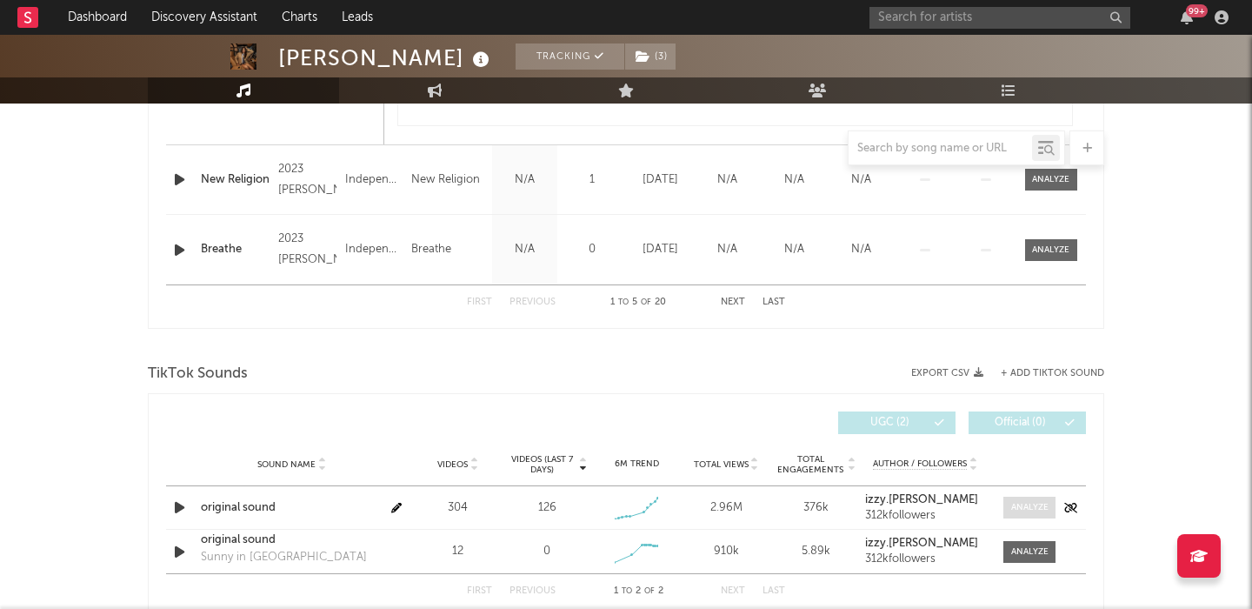
click at [1030, 507] on div at bounding box center [1029, 507] width 37 height 13
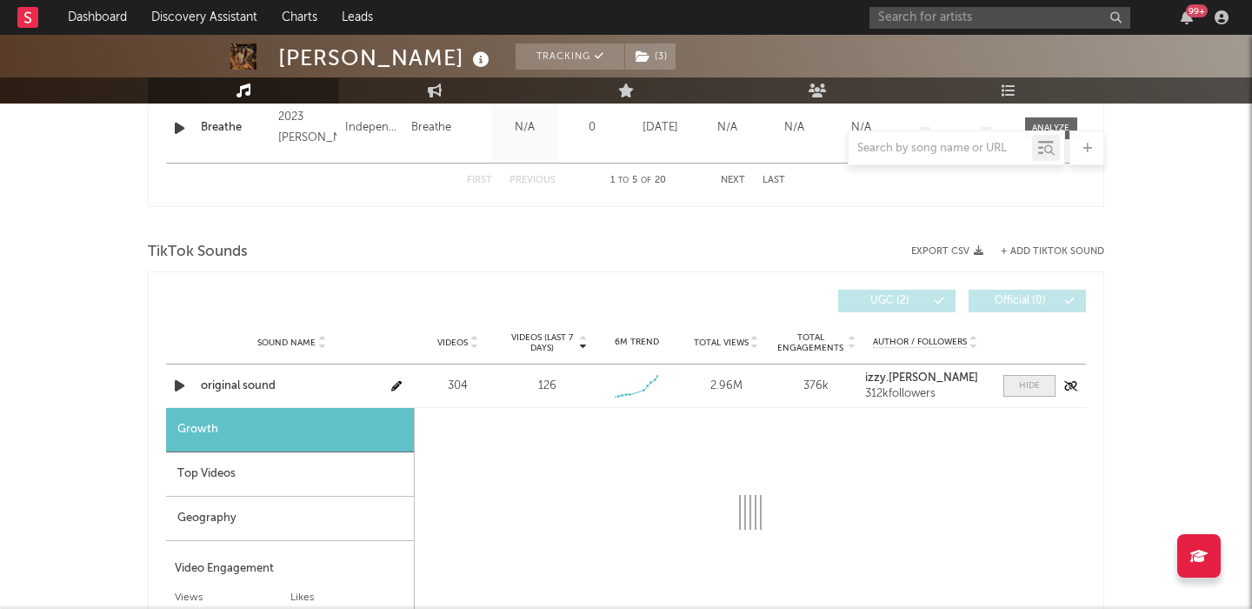
scroll to position [1932, 0]
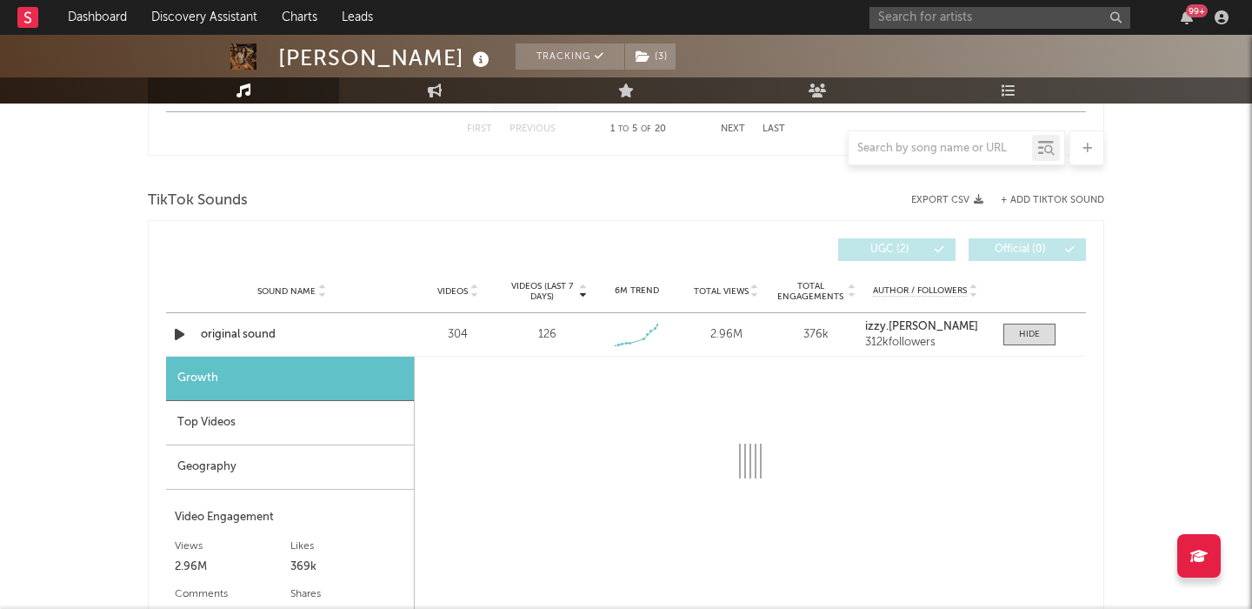
select select "1w"
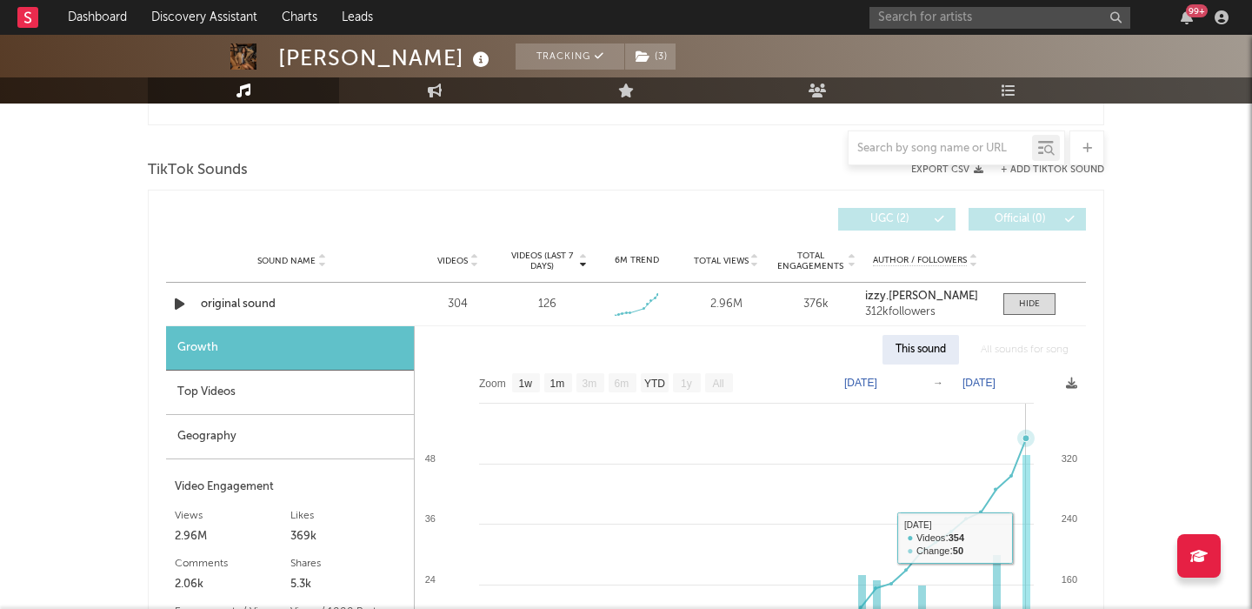
scroll to position [1961, 0]
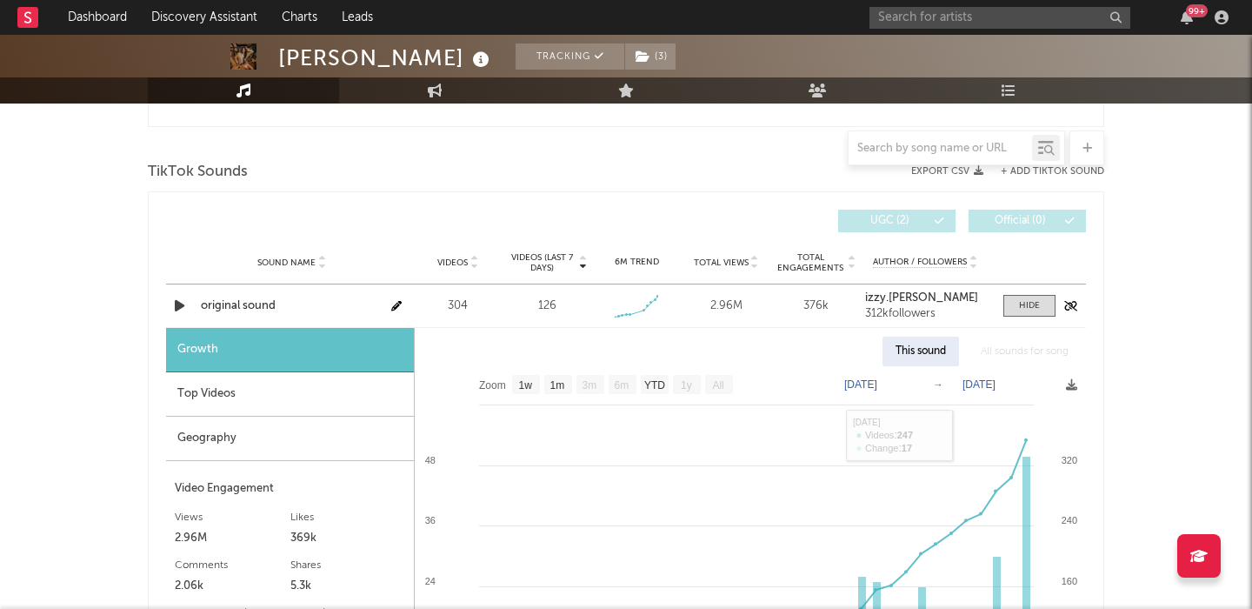
click at [268, 302] on div "original sound" at bounding box center [292, 305] width 182 height 17
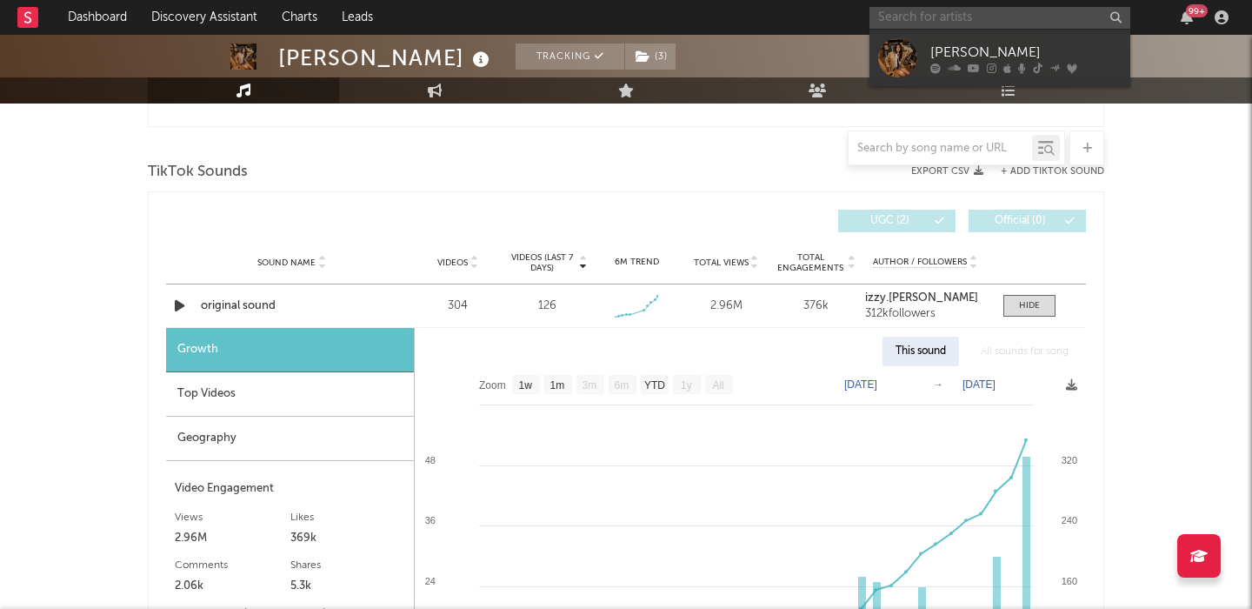
click at [878, 22] on input "text" at bounding box center [1000, 18] width 261 height 22
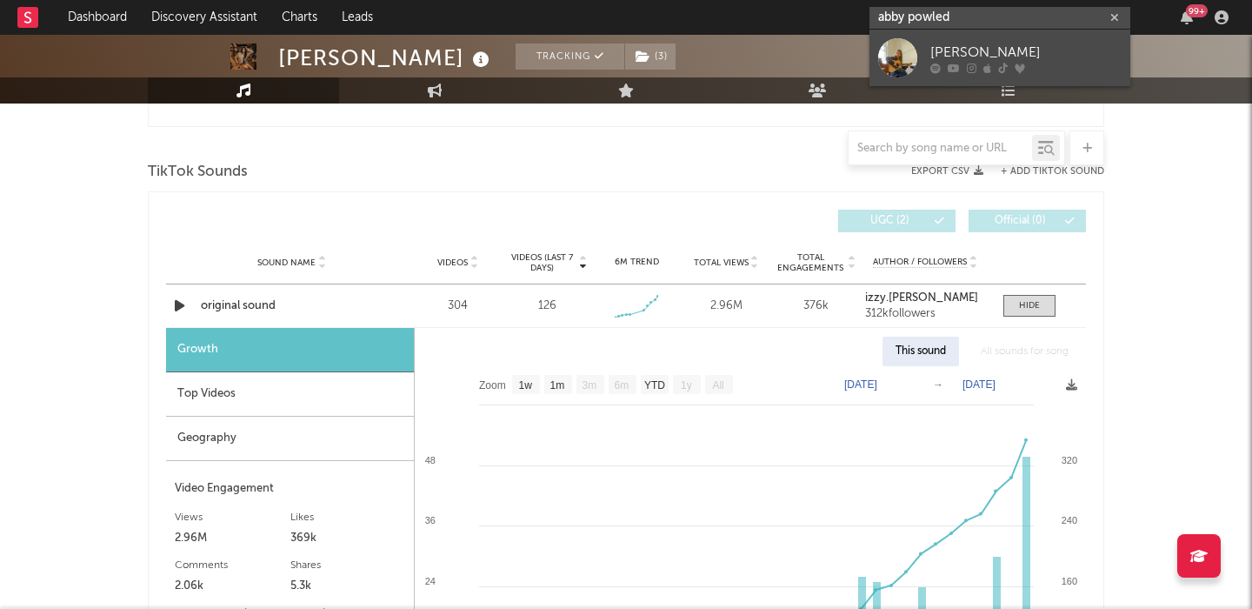
type input "abby powled"
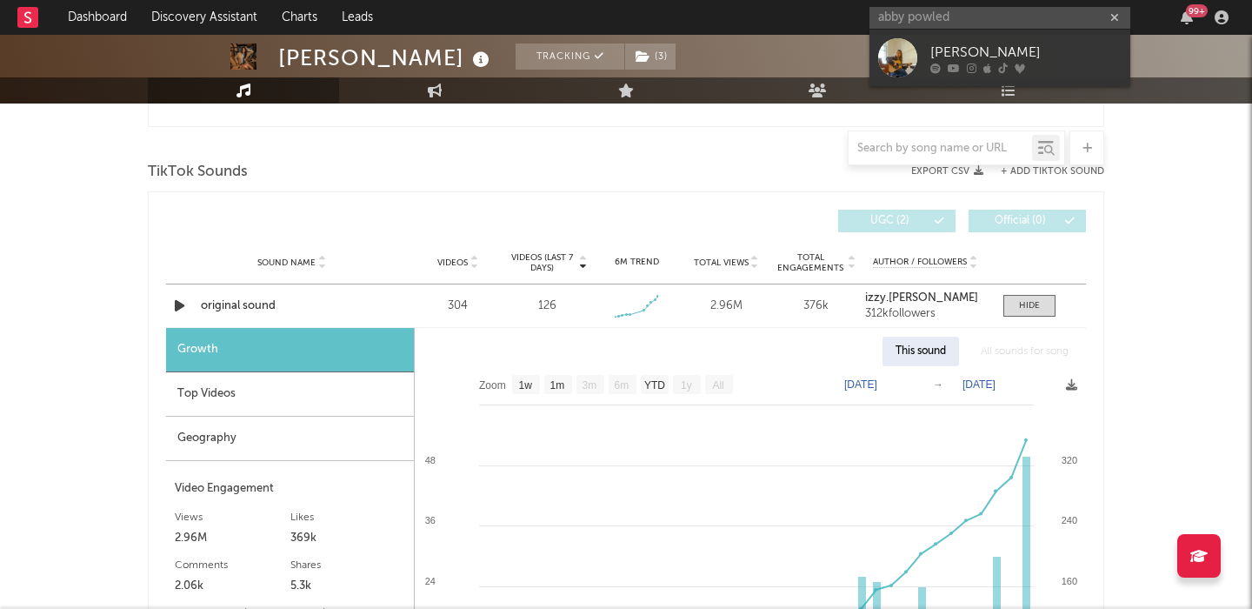
drag, startPoint x: 906, startPoint y: 53, endPoint x: 894, endPoint y: 56, distance: 12.5
click at [906, 53] on div at bounding box center [897, 57] width 39 height 39
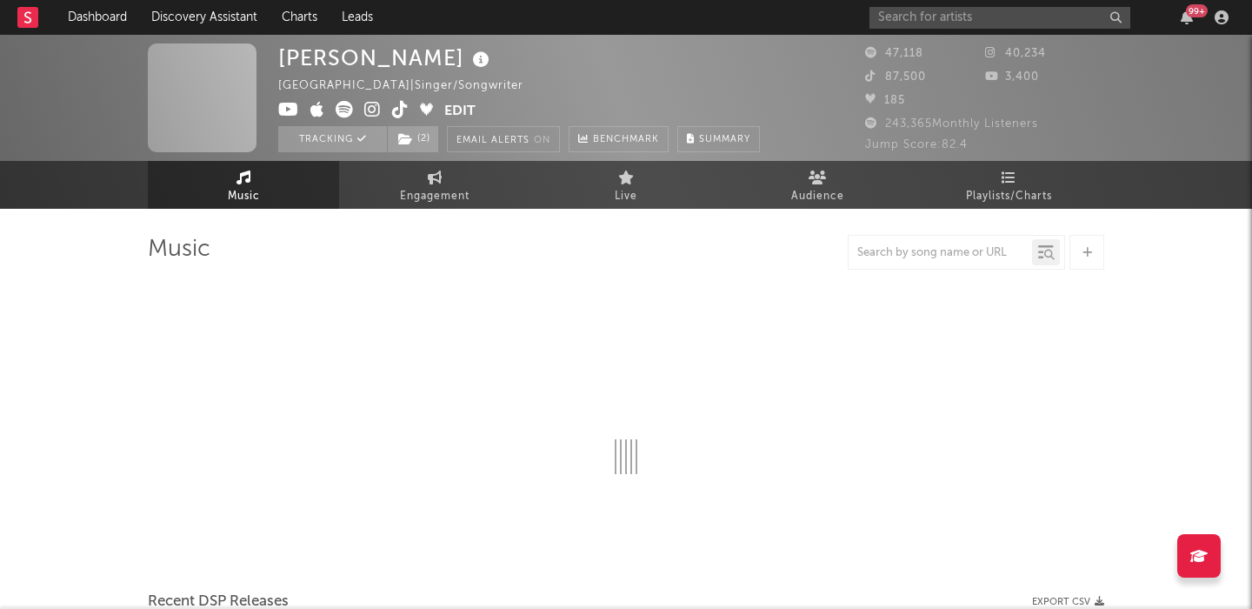
select select "6m"
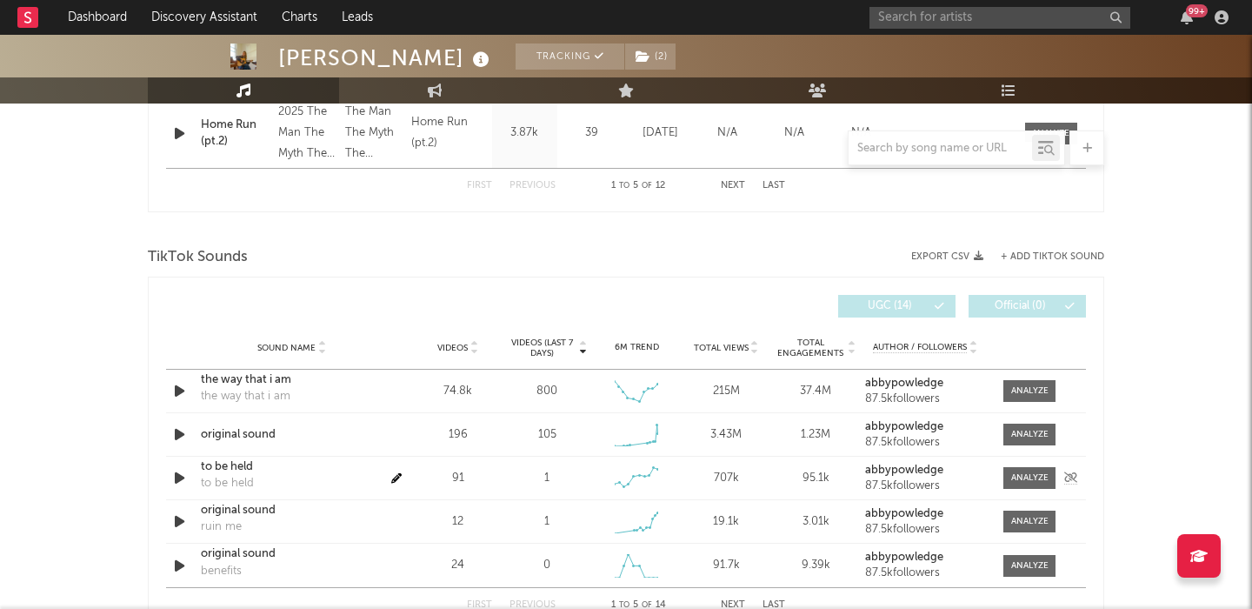
scroll to position [1023, 0]
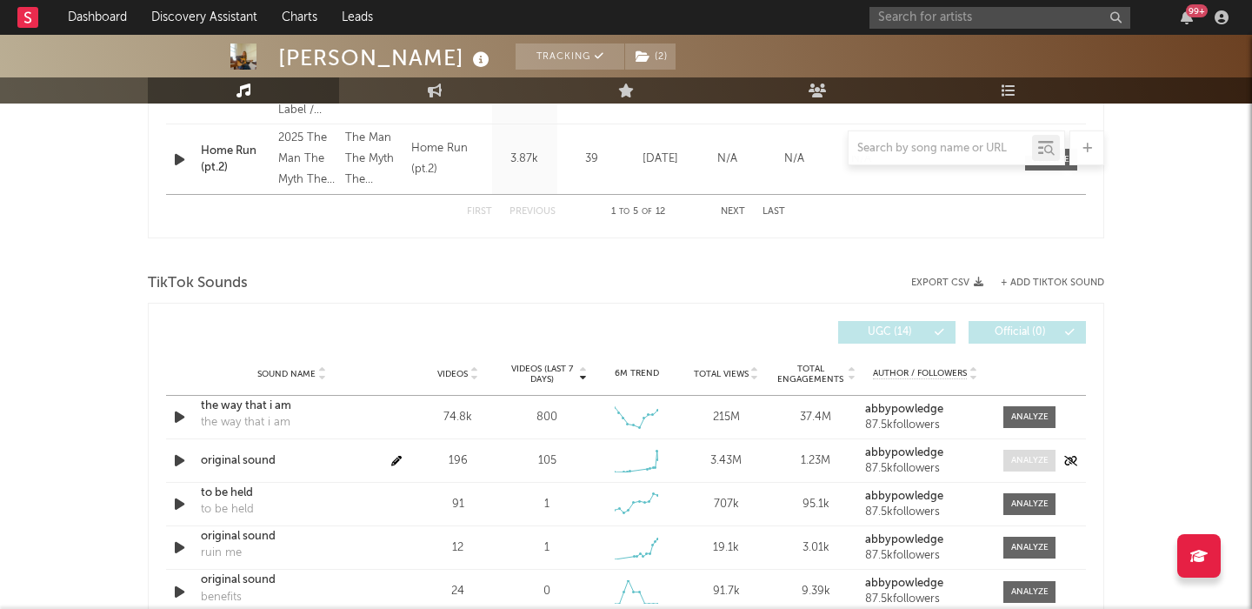
click at [1024, 461] on div at bounding box center [1029, 460] width 37 height 13
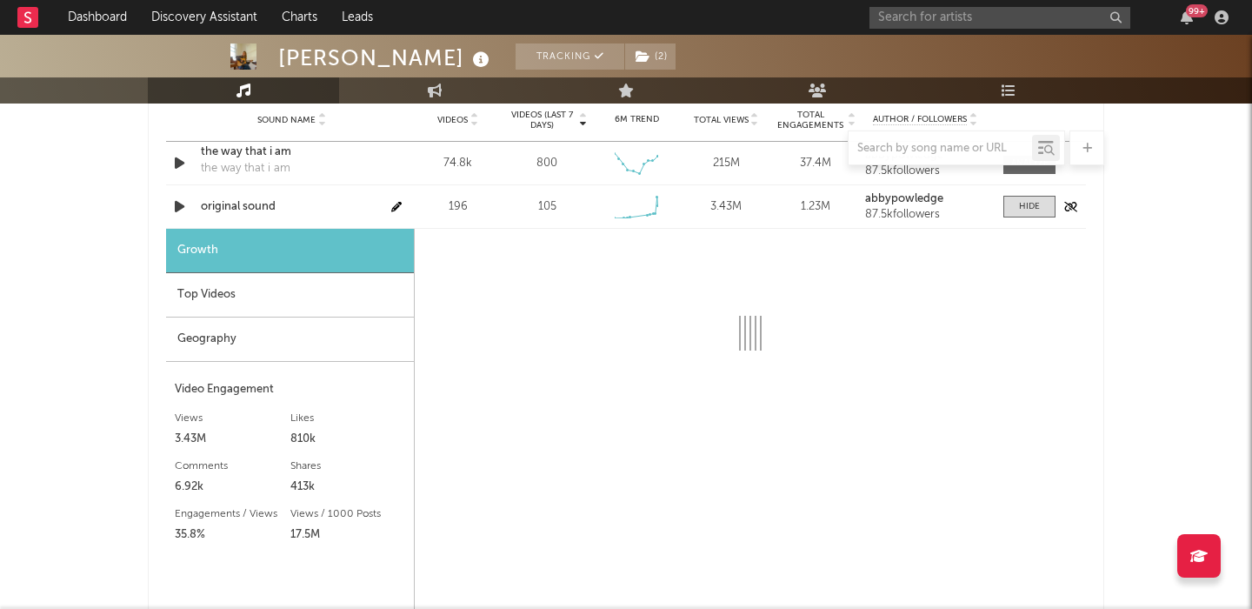
scroll to position [1279, 0]
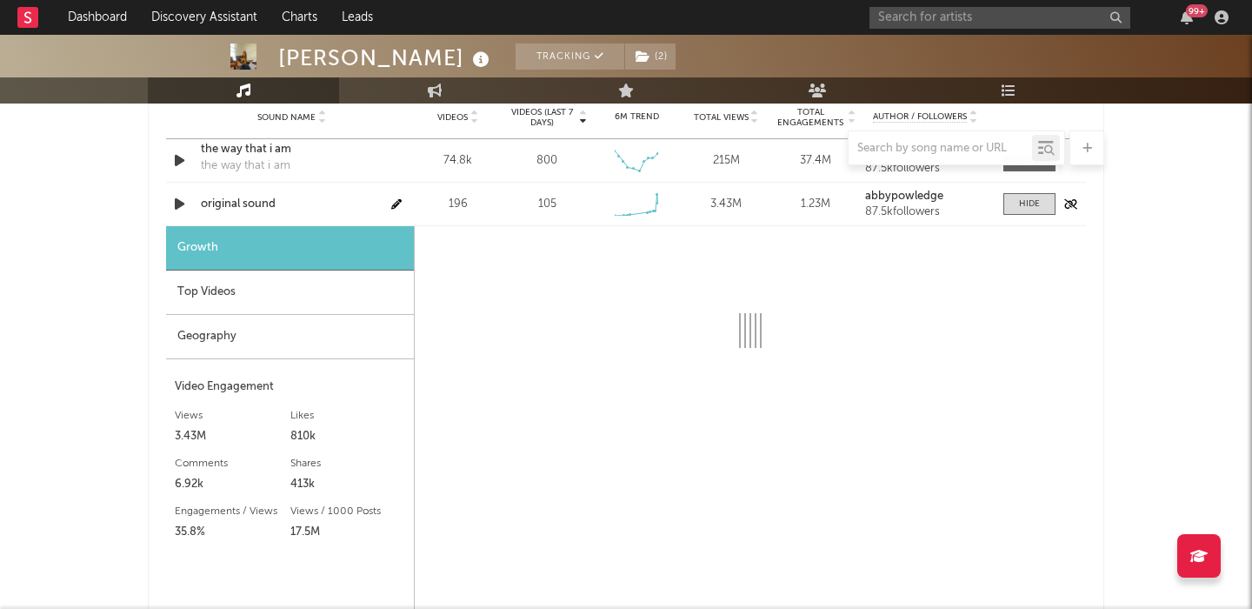
select select "1w"
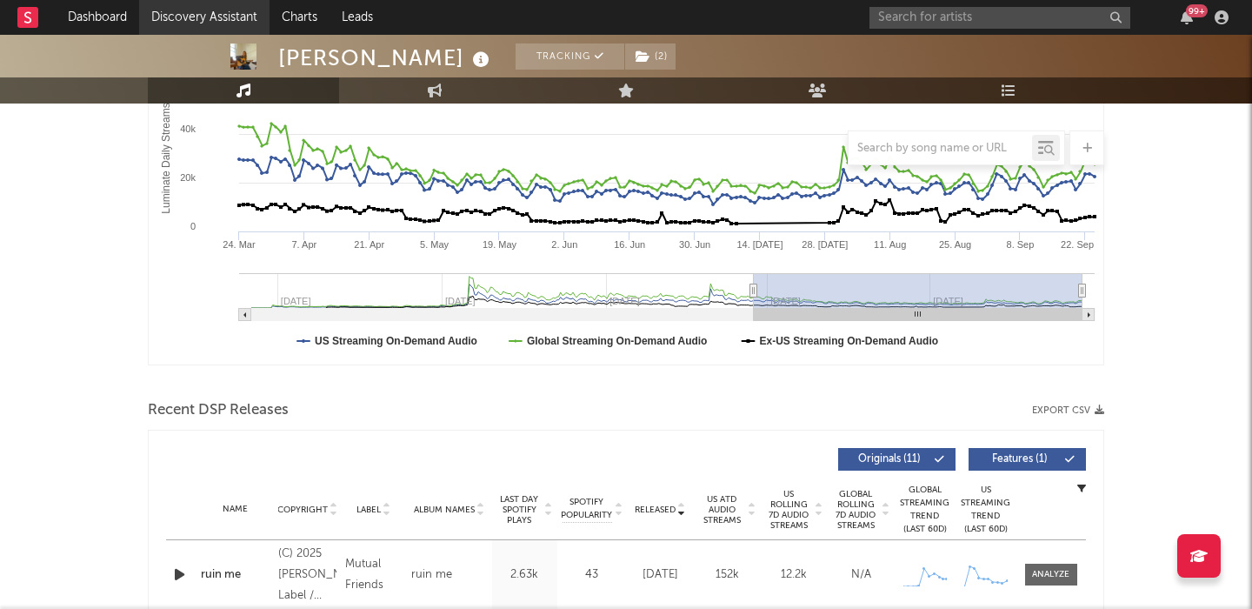
scroll to position [142, 0]
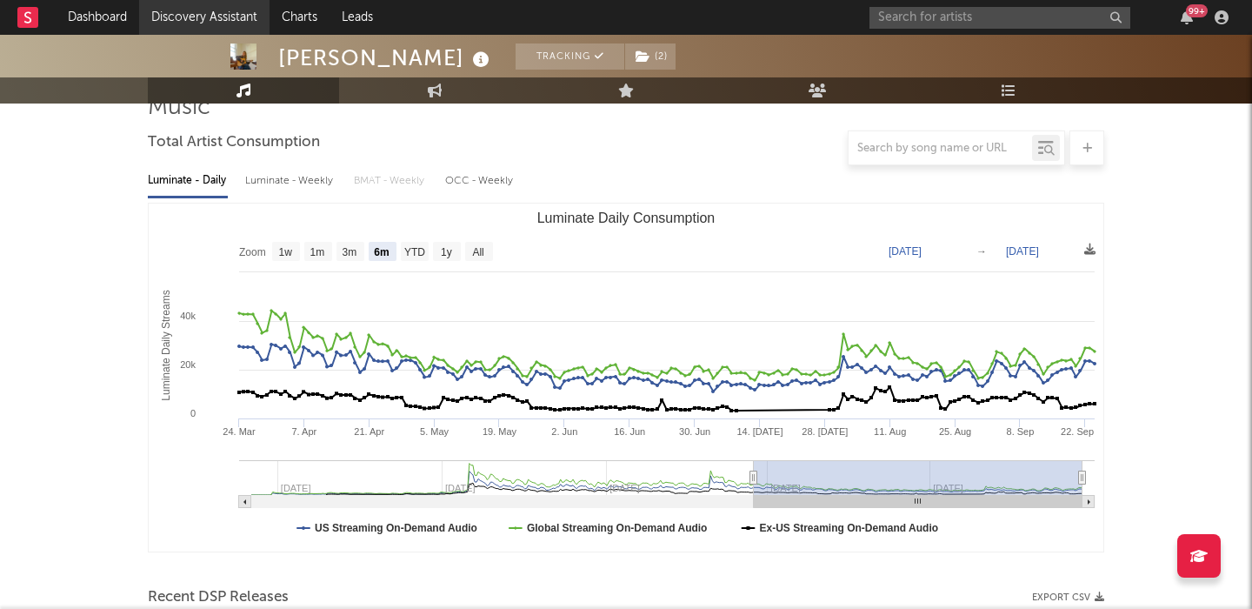
click at [175, 10] on link "Discovery Assistant" at bounding box center [204, 17] width 130 height 35
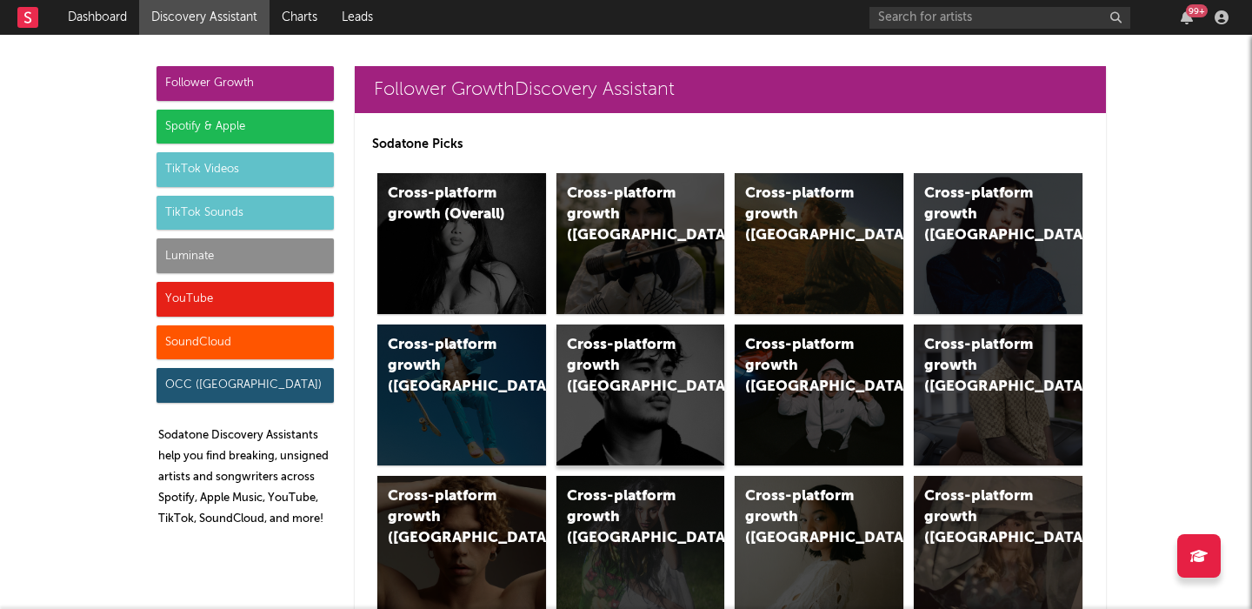
click at [666, 441] on div "Cross-platform growth ([GEOGRAPHIC_DATA])" at bounding box center [641, 394] width 169 height 141
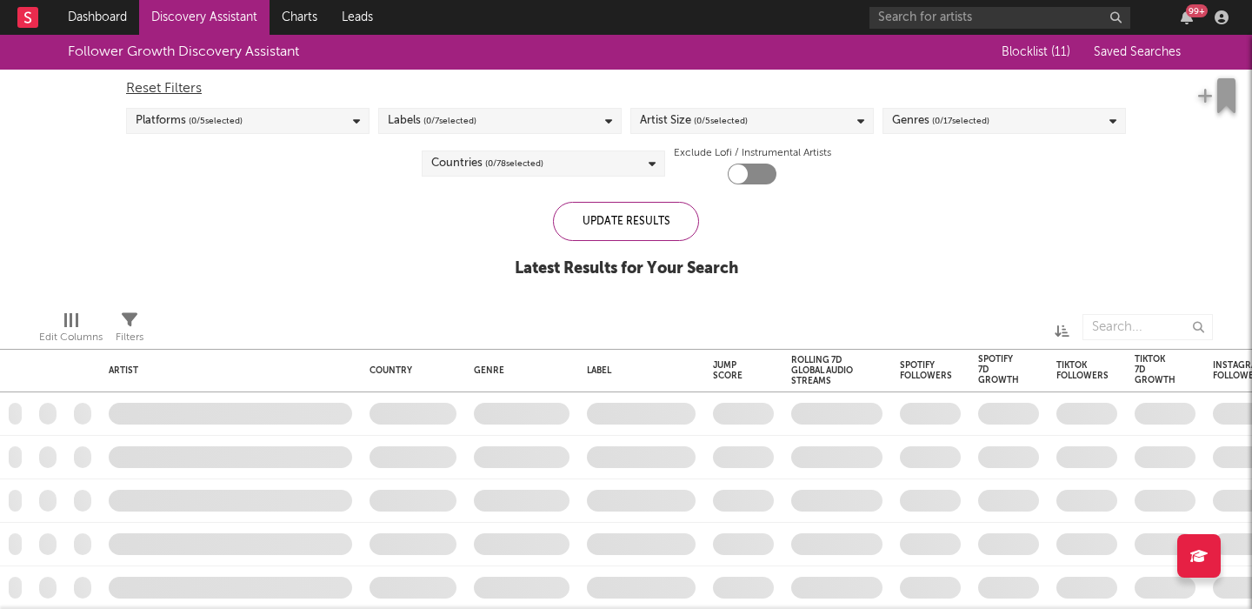
checkbox input "true"
